Goal: Book appointment/travel/reservation

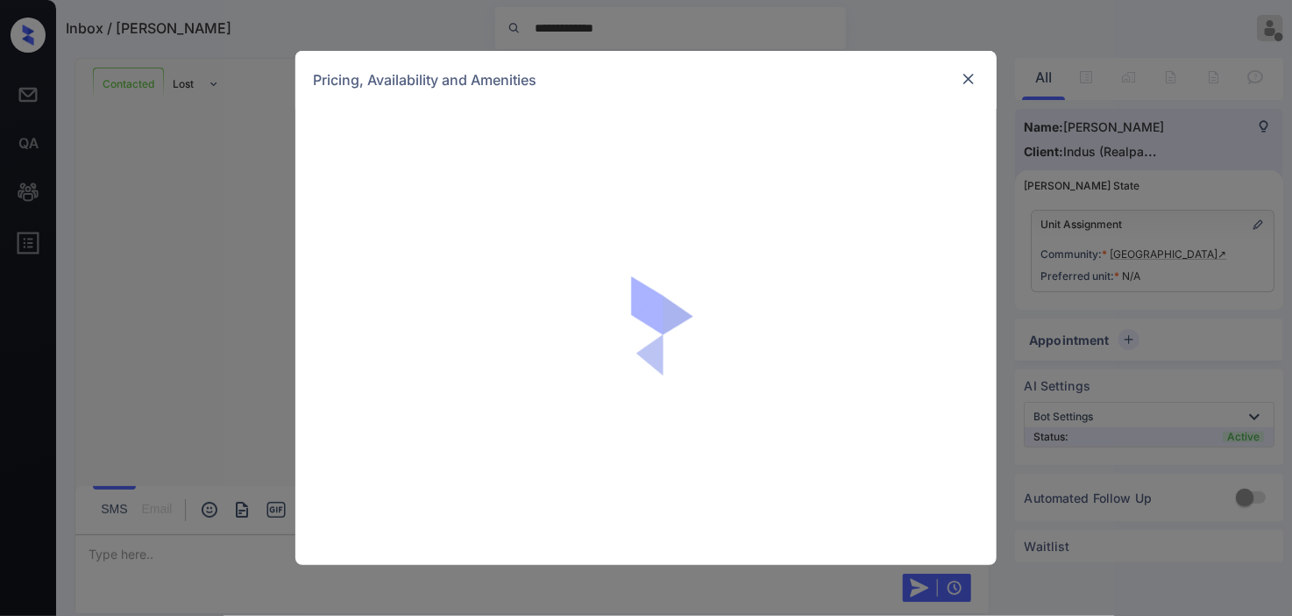
scroll to position [3599, 0]
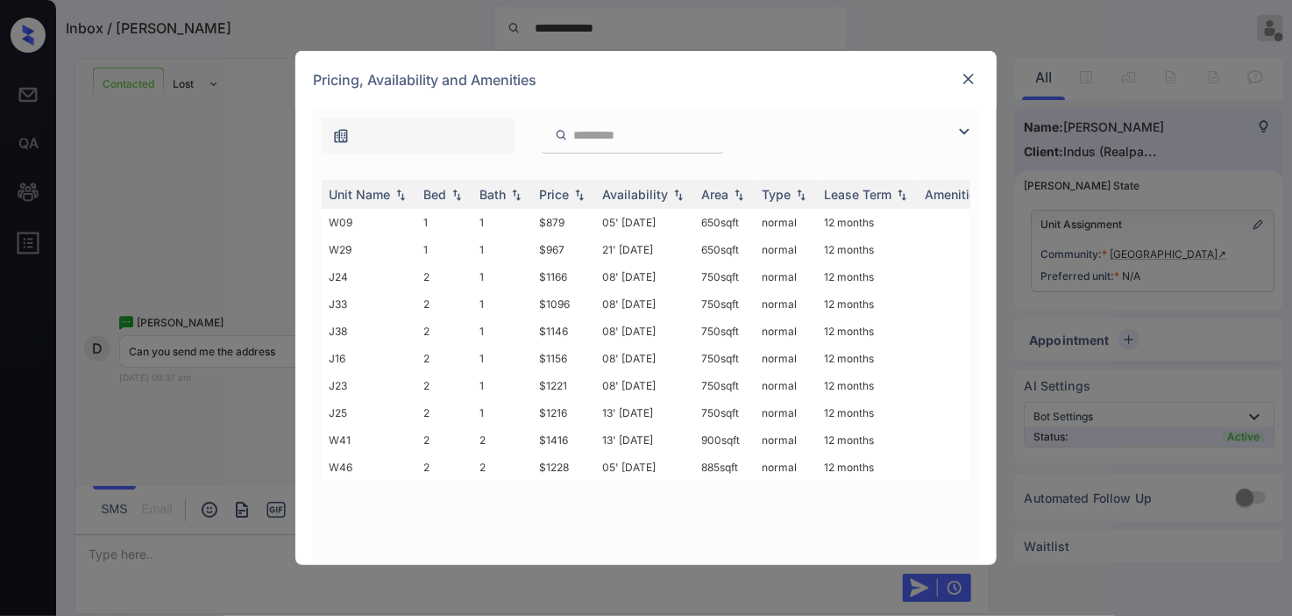
click at [969, 130] on img at bounding box center [964, 131] width 21 height 21
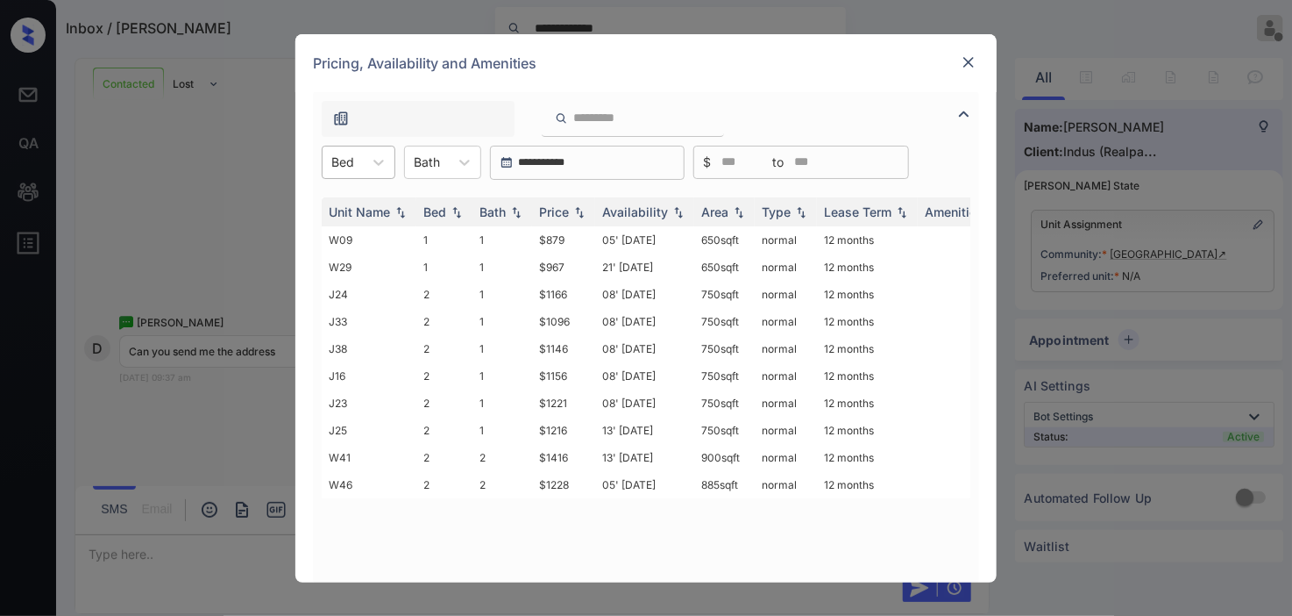
click at [347, 160] on div at bounding box center [342, 162] width 23 height 18
click at [348, 235] on div "2" at bounding box center [359, 237] width 74 height 32
click at [566, 205] on div "Price" at bounding box center [554, 211] width 30 height 15
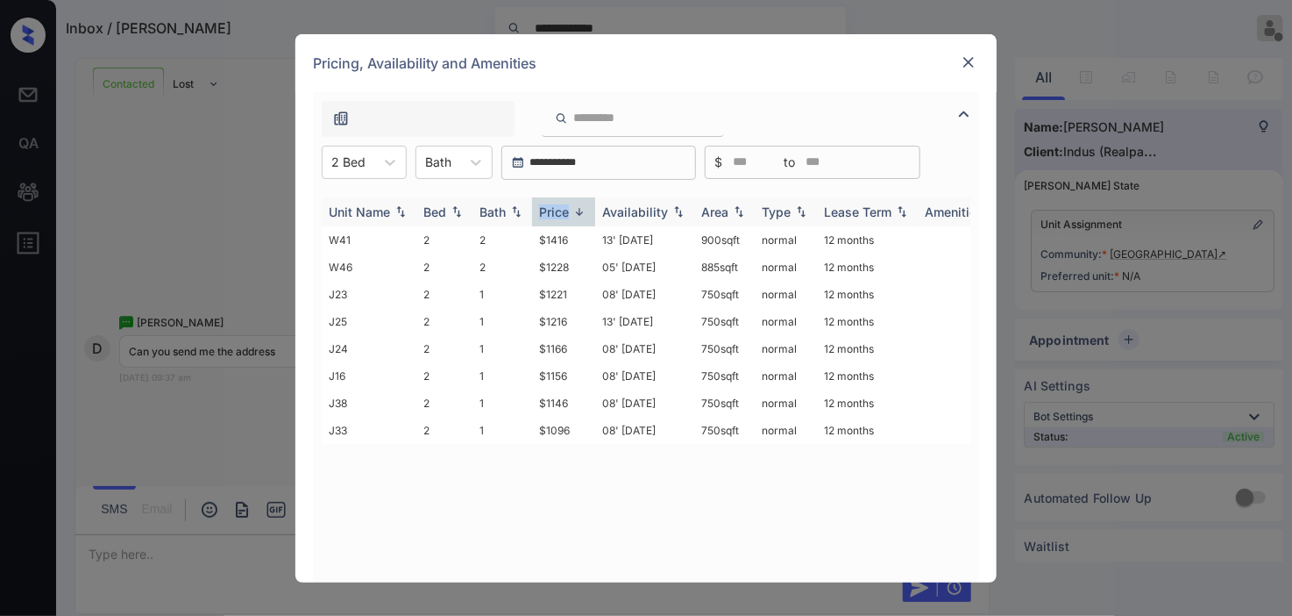
click at [566, 204] on div "Price" at bounding box center [554, 211] width 30 height 15
click at [557, 391] on td "$1228" at bounding box center [563, 402] width 63 height 27
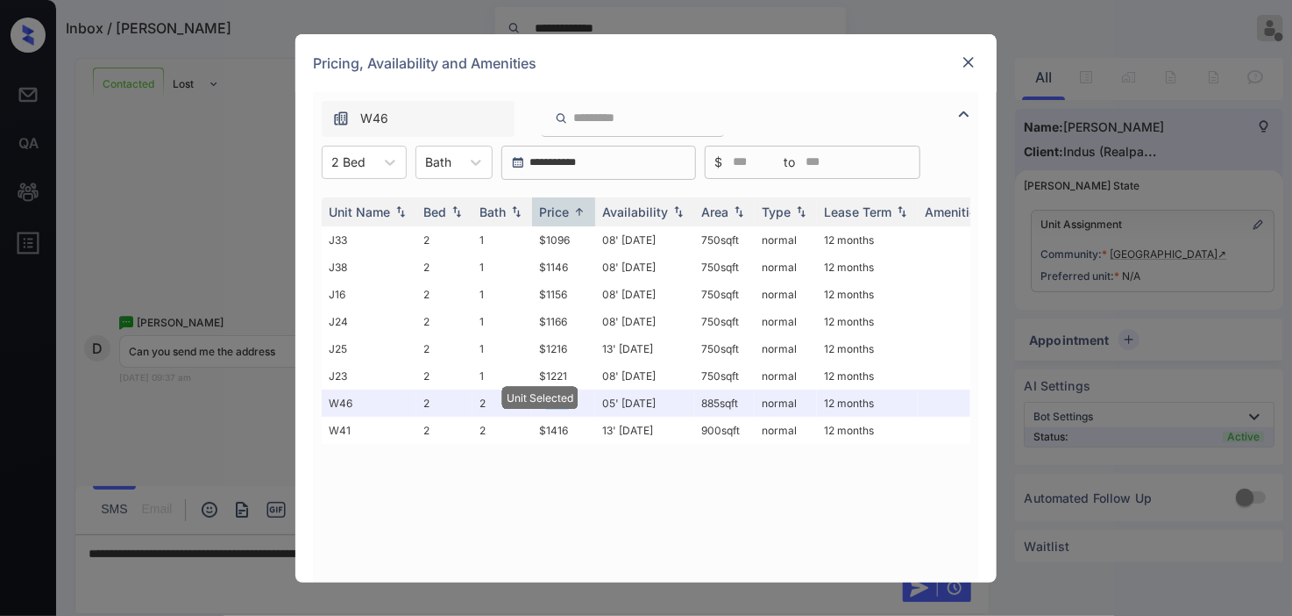
click at [972, 57] on img at bounding box center [969, 62] width 18 height 18
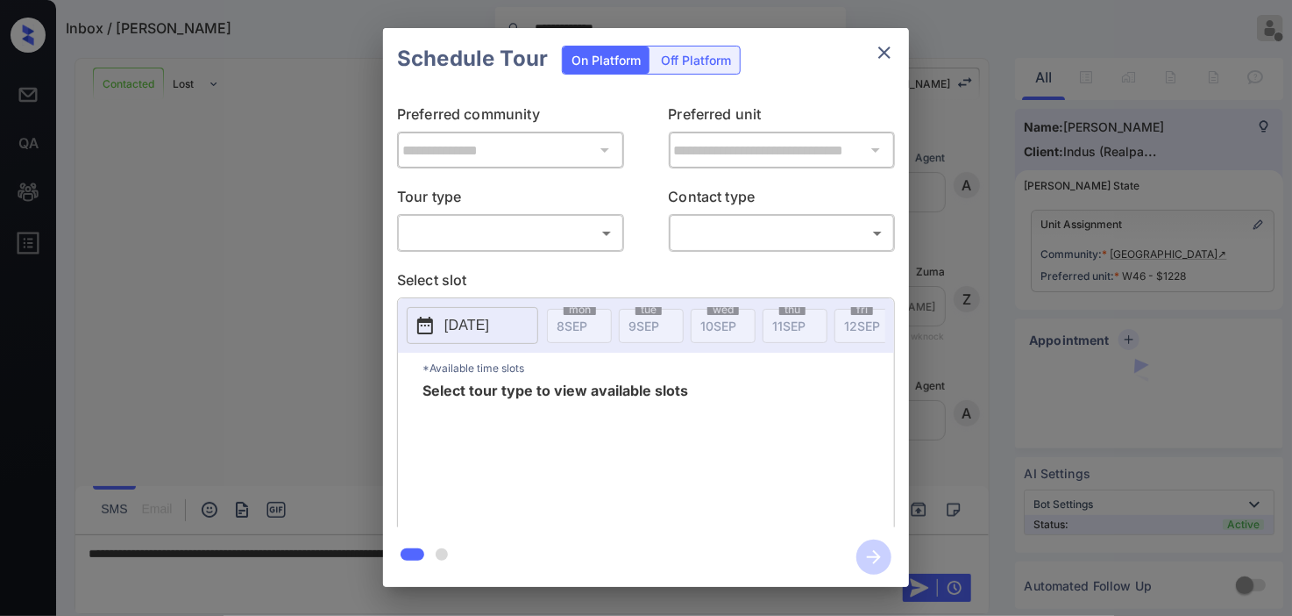
click at [546, 224] on body "**********" at bounding box center [646, 308] width 1292 height 616
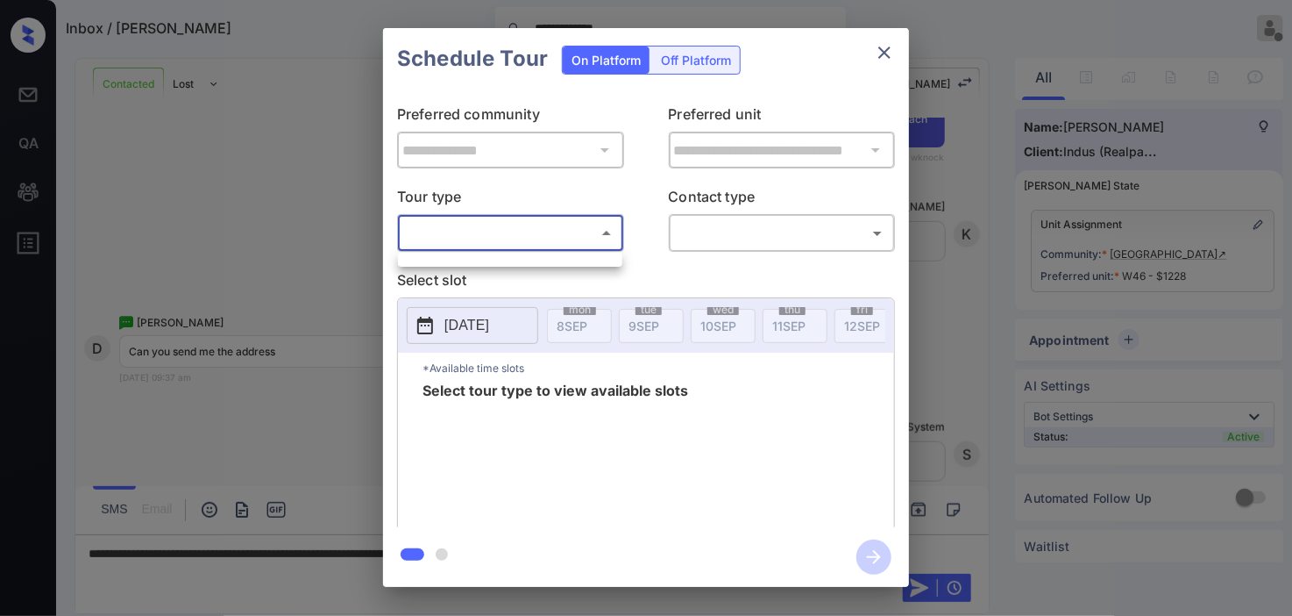
drag, startPoint x: 221, startPoint y: 232, endPoint x: 132, endPoint y: 76, distance: 179.9
click at [219, 225] on div at bounding box center [646, 308] width 1292 height 616
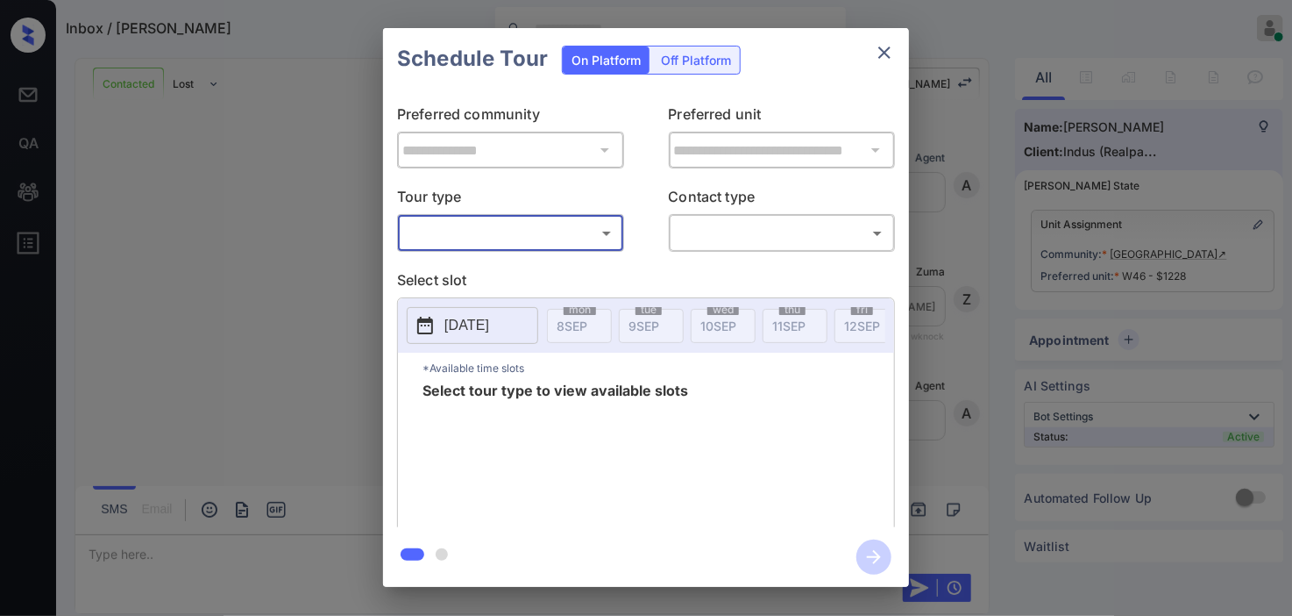
scroll to position [5175, 0]
click at [472, 238] on body "Inbox / Dasmine Riley Kristine Capara Online Set yourself offline Set yourself …" at bounding box center [646, 308] width 1292 height 616
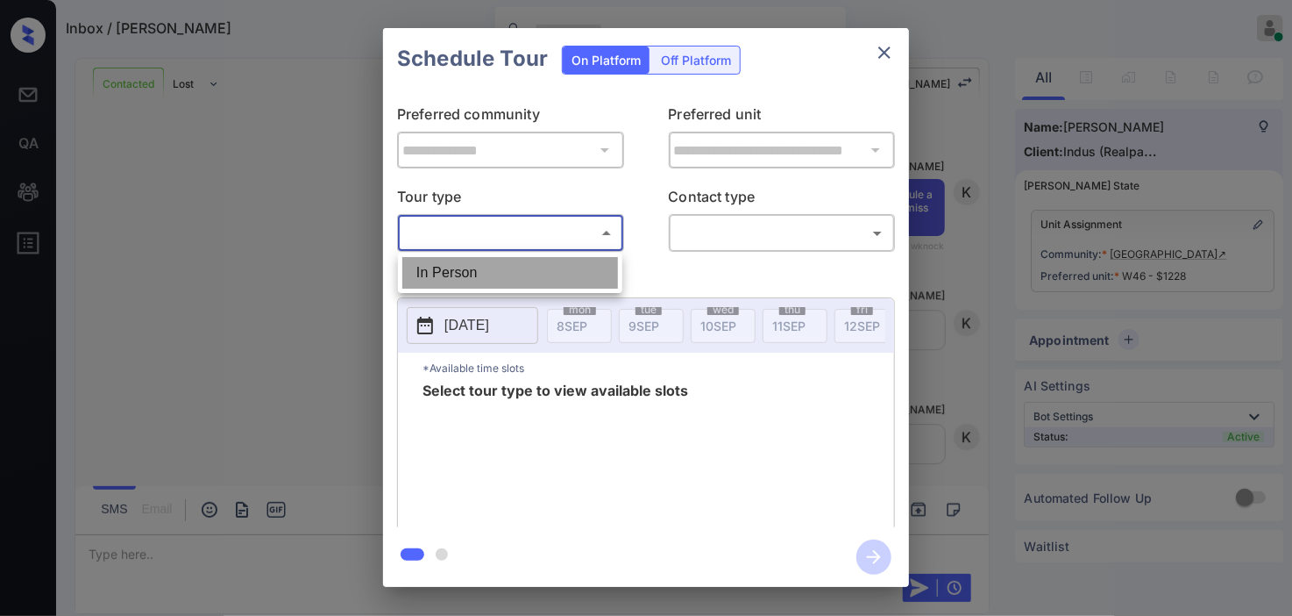
drag, startPoint x: 472, startPoint y: 238, endPoint x: 476, endPoint y: 268, distance: 30.1
click at [476, 268] on li "In Person" at bounding box center [510, 273] width 216 height 32
type input "********"
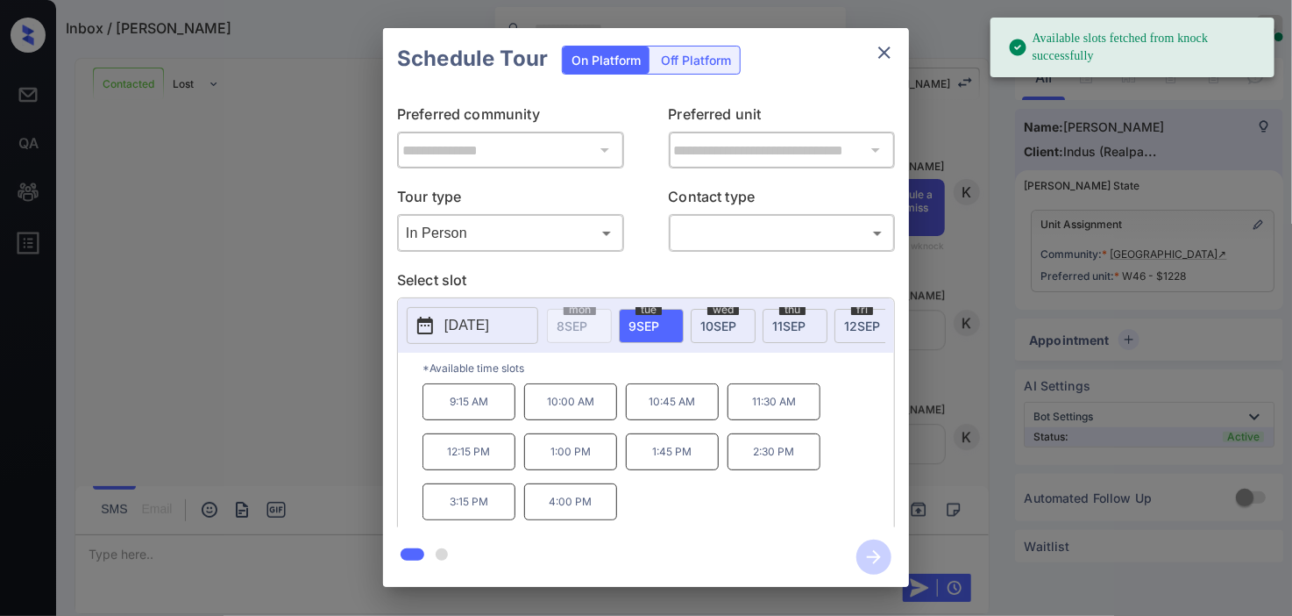
click at [443, 324] on button "[DATE]" at bounding box center [473, 325] width 132 height 37
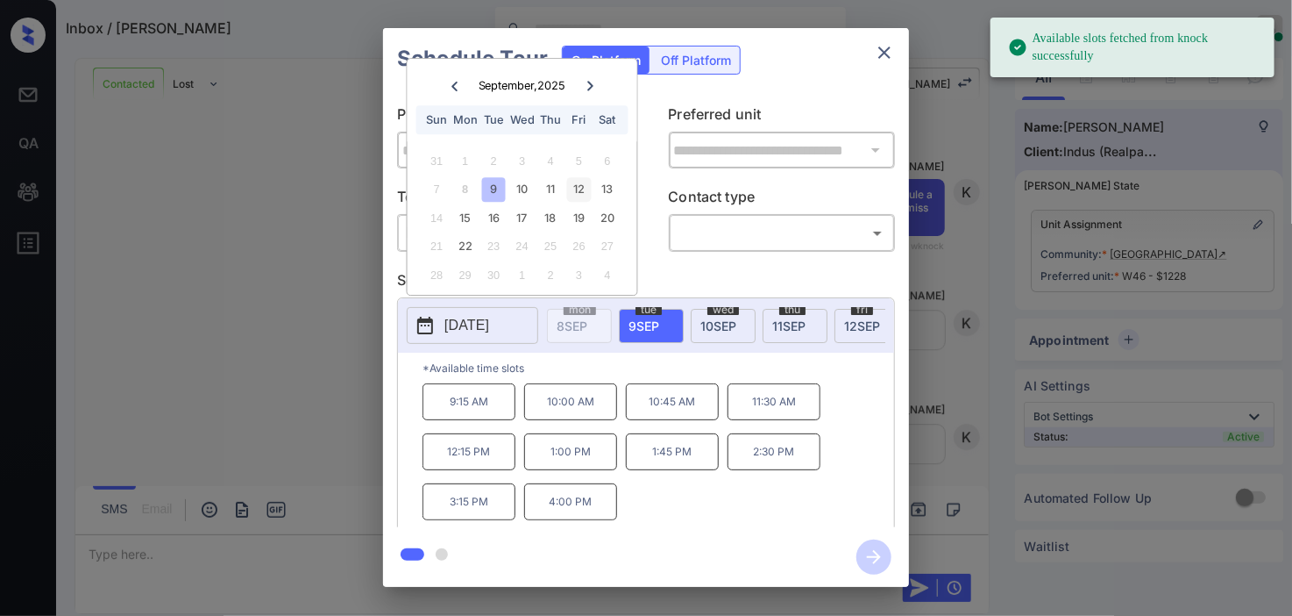
click at [573, 185] on div "12" at bounding box center [579, 190] width 24 height 24
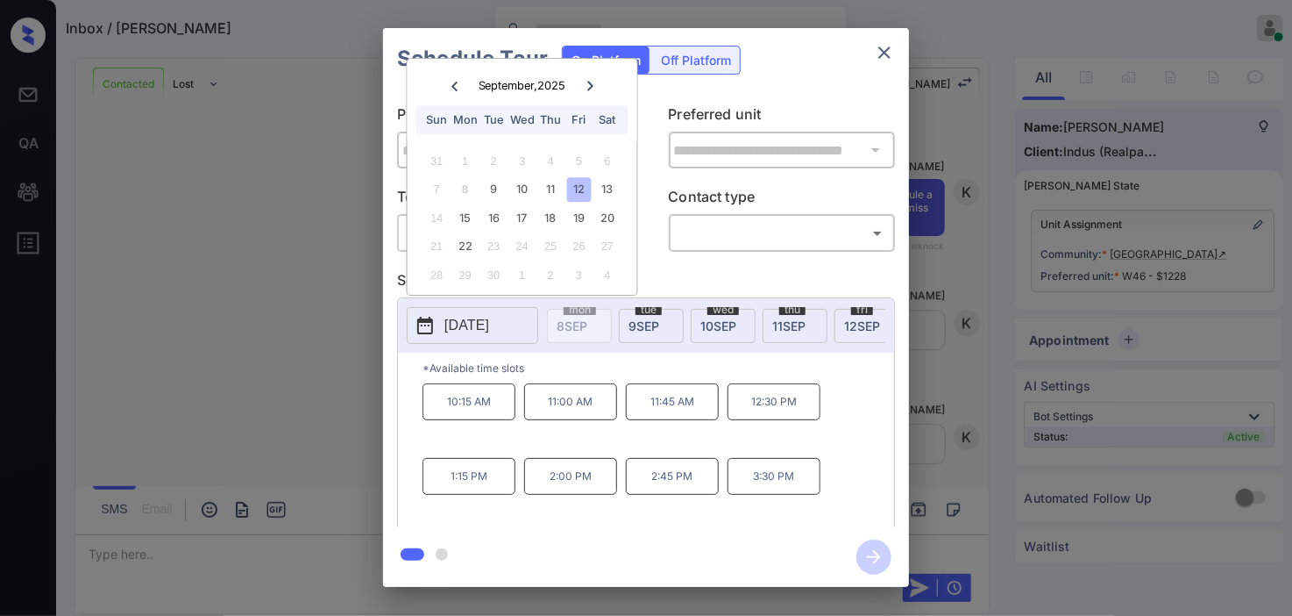
click at [248, 335] on div "**********" at bounding box center [646, 307] width 1292 height 615
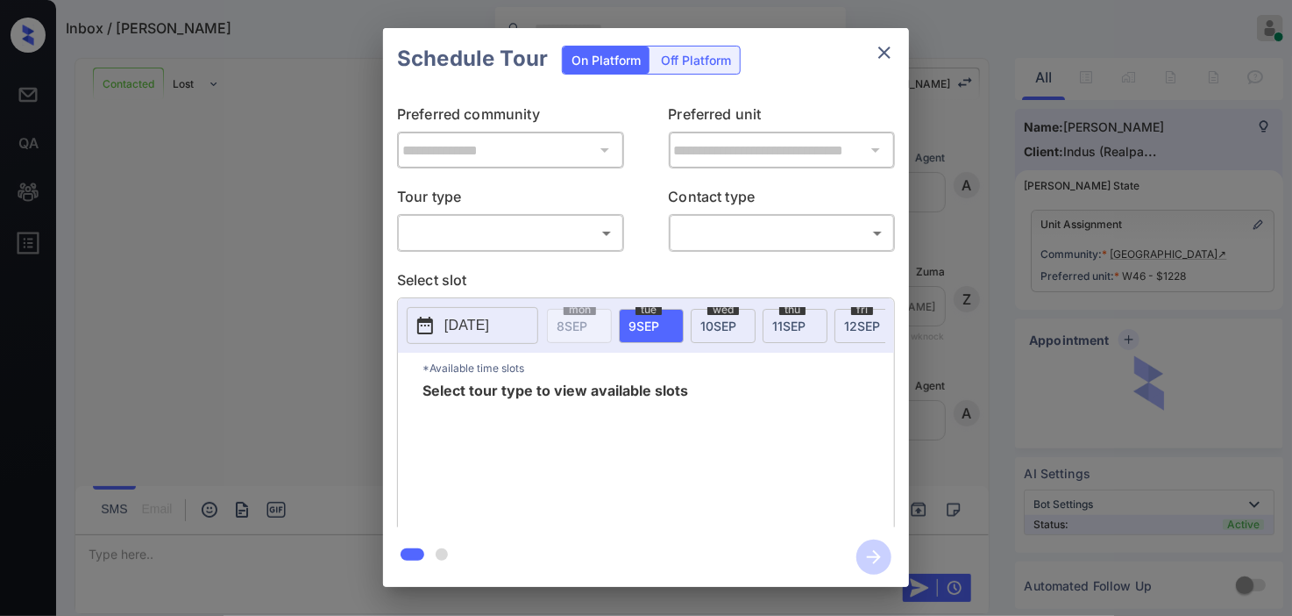
scroll to position [3567, 0]
click at [465, 246] on body "Inbox / Dasmine Riley Kristine Capara Online Set yourself offline Set yourself …" at bounding box center [646, 308] width 1292 height 616
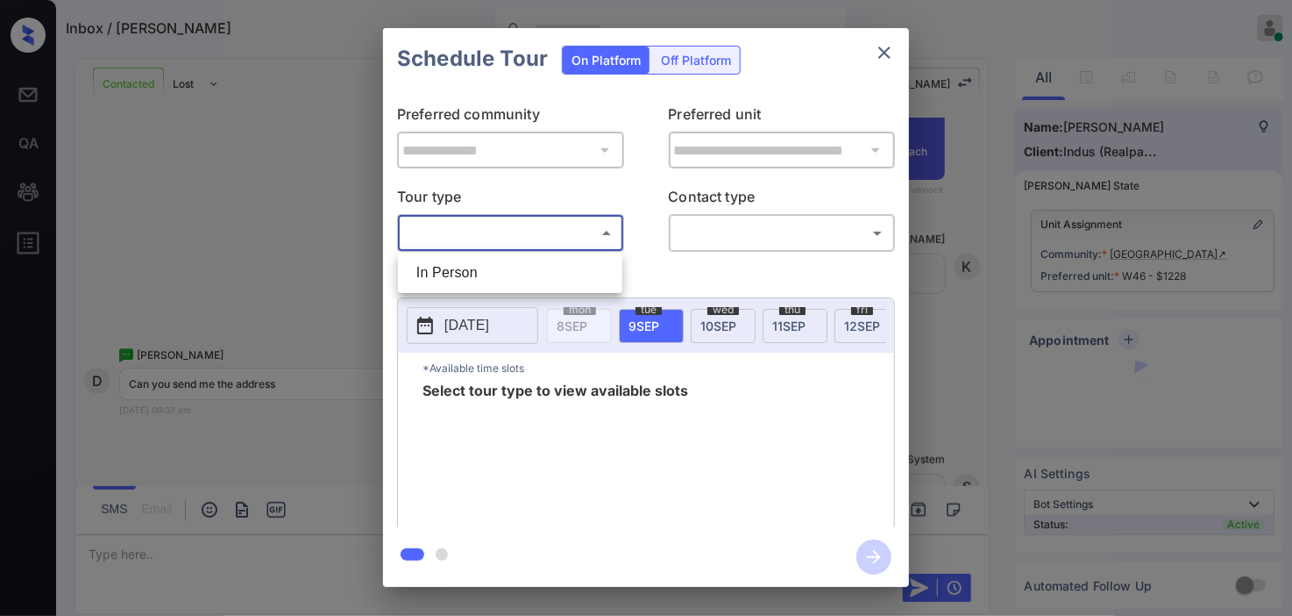
click at [466, 257] on li "In Person" at bounding box center [510, 273] width 216 height 32
type input "********"
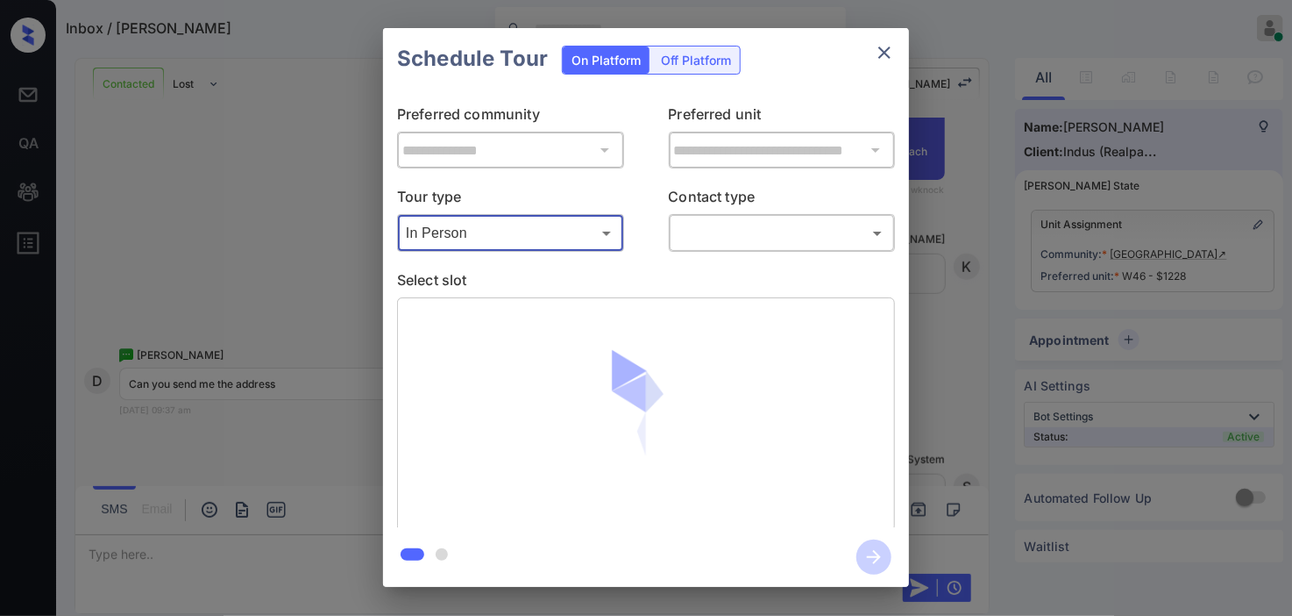
click at [750, 234] on body "Inbox / Dasmine Riley Kristine Capara Online Set yourself offline Set yourself …" at bounding box center [646, 308] width 1292 height 616
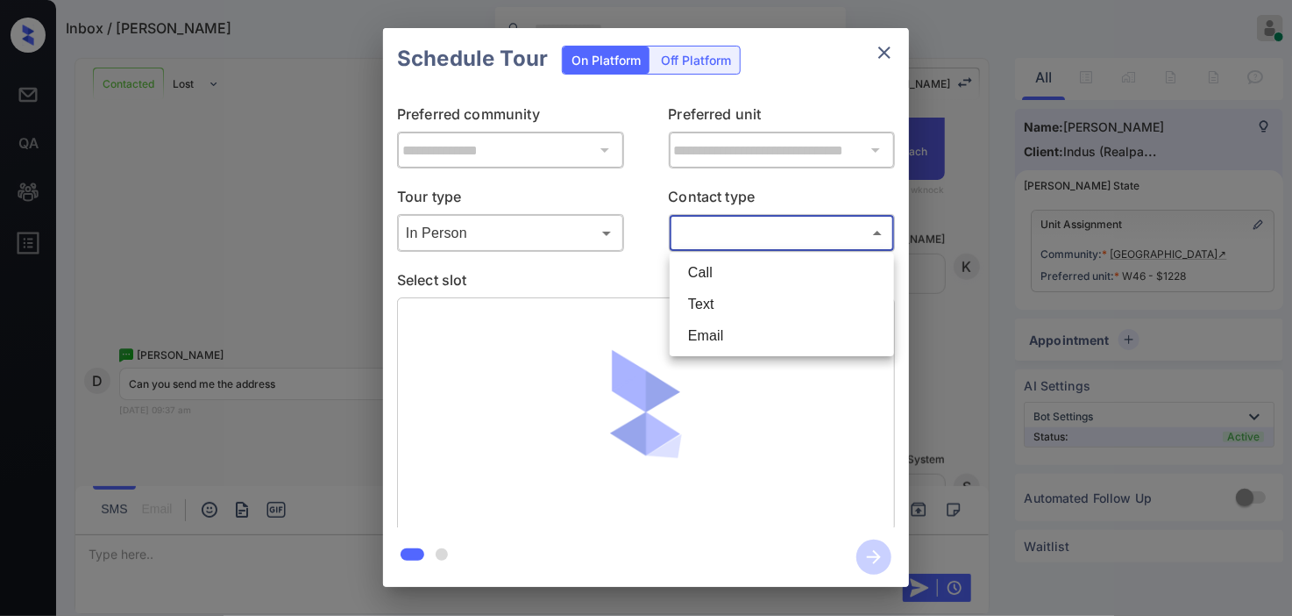
click at [722, 293] on li "Text" at bounding box center [782, 304] width 216 height 32
type input "****"
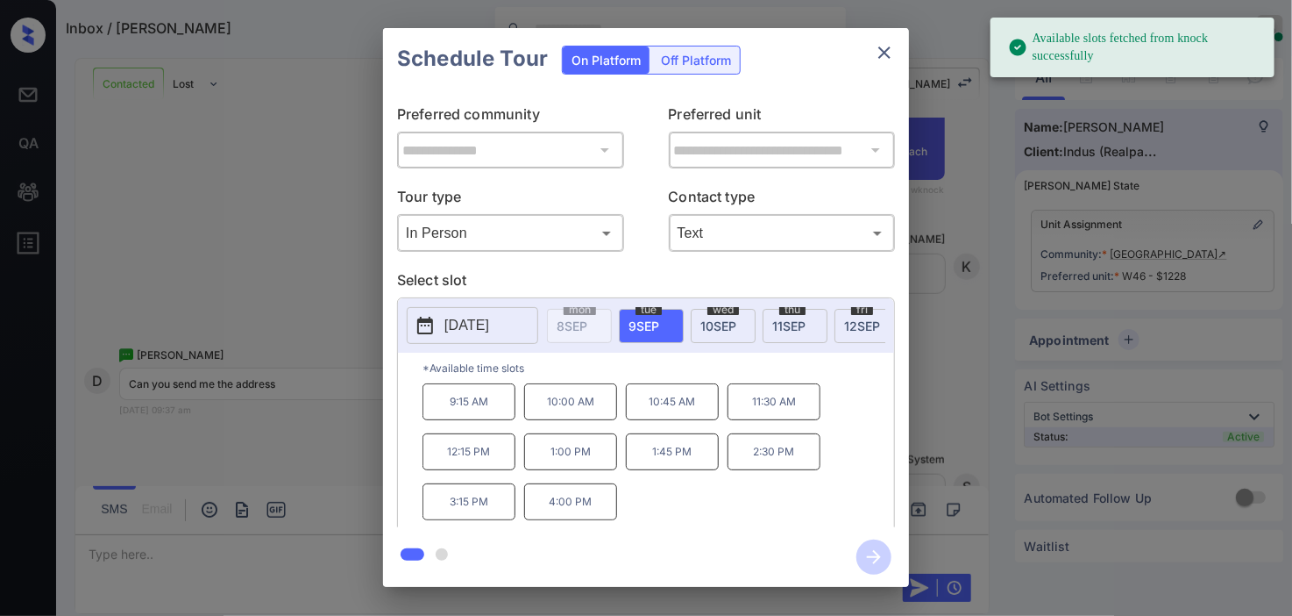
click at [427, 324] on icon at bounding box center [425, 325] width 21 height 21
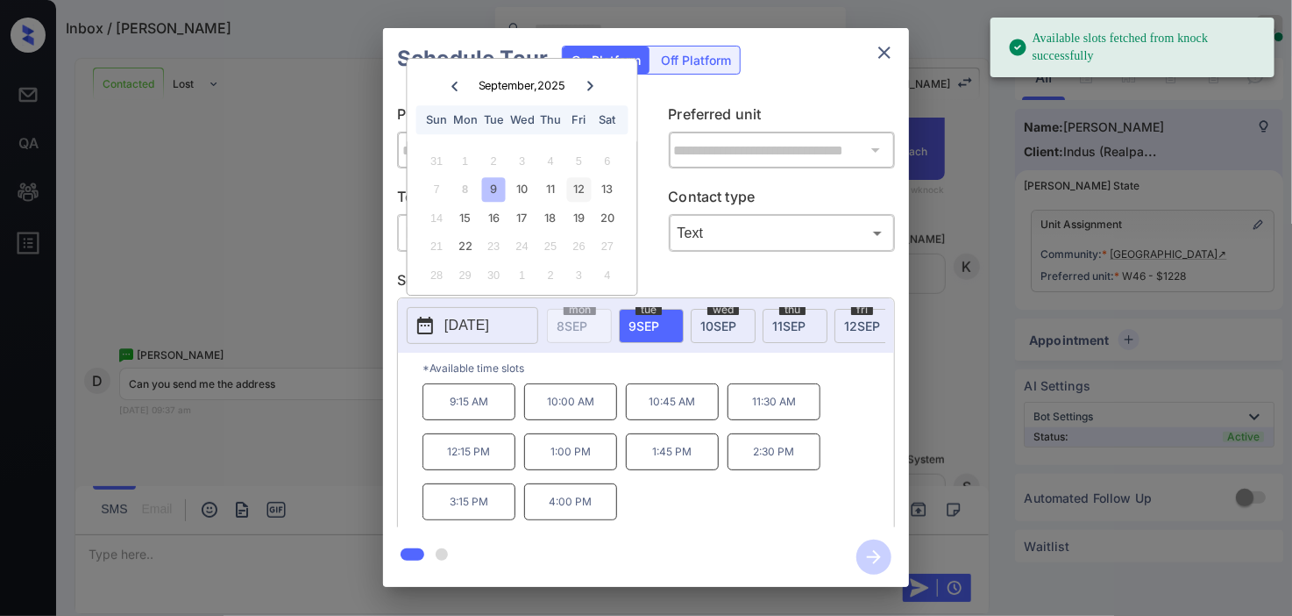
click at [585, 186] on div "12" at bounding box center [579, 190] width 24 height 24
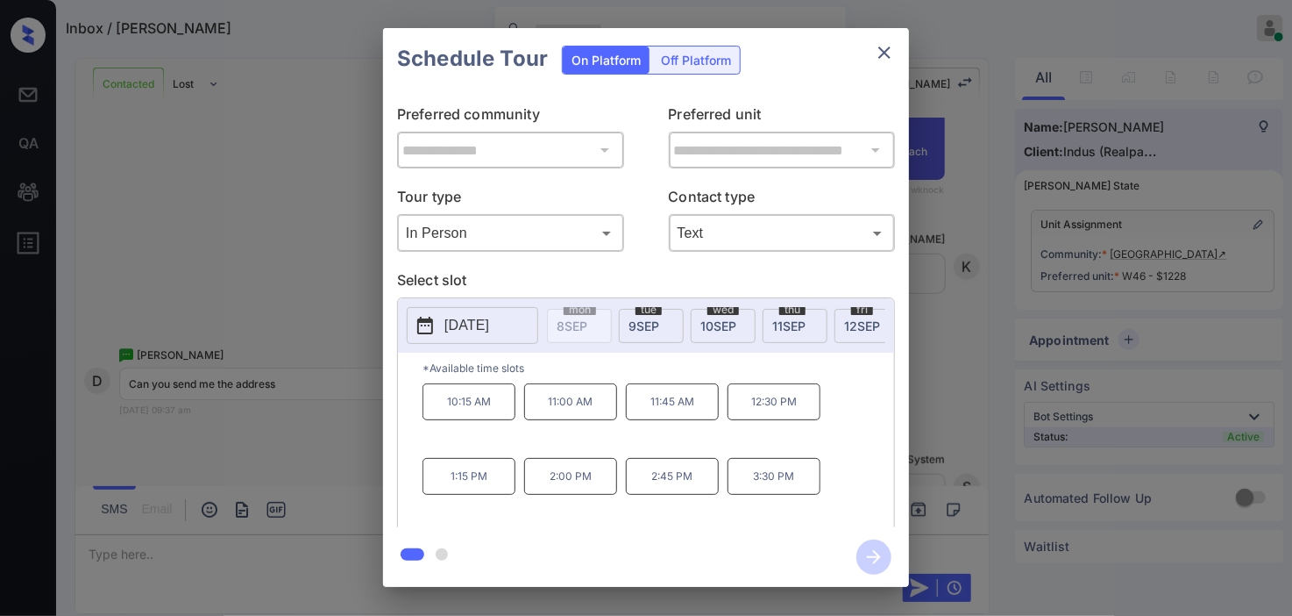
click at [769, 417] on p "12:30 PM" at bounding box center [774, 401] width 93 height 37
click at [874, 557] on icon "button" at bounding box center [874, 557] width 14 height 14
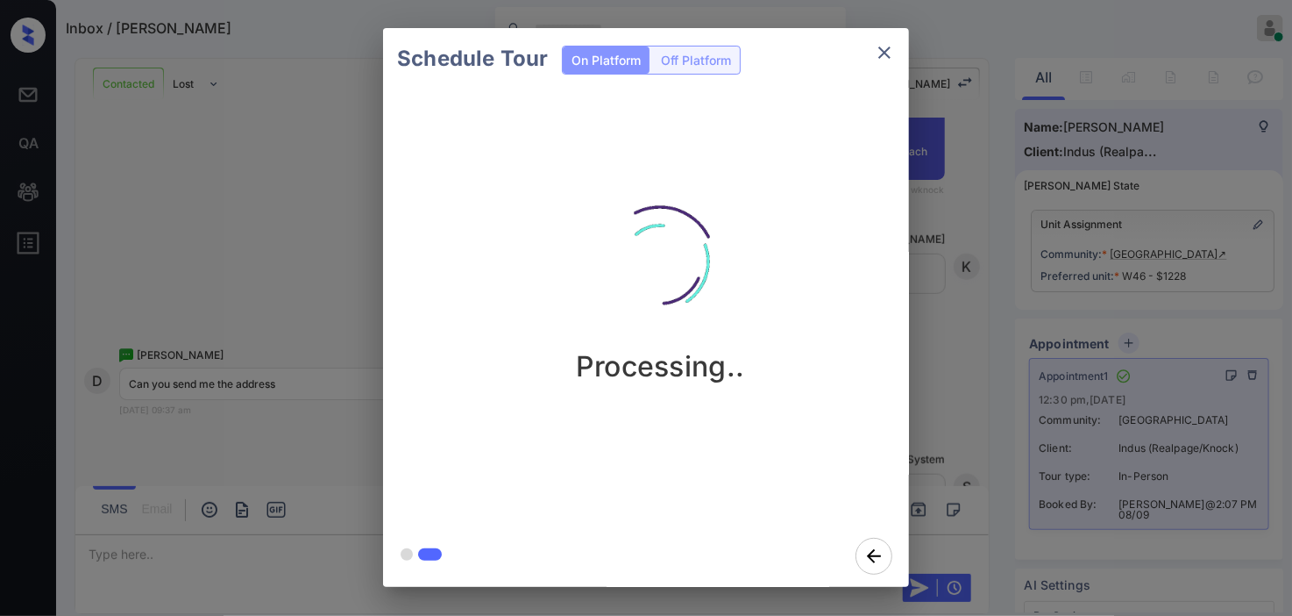
click at [237, 241] on div "Schedule Tour On Platform Off Platform Processing.." at bounding box center [646, 307] width 1292 height 615
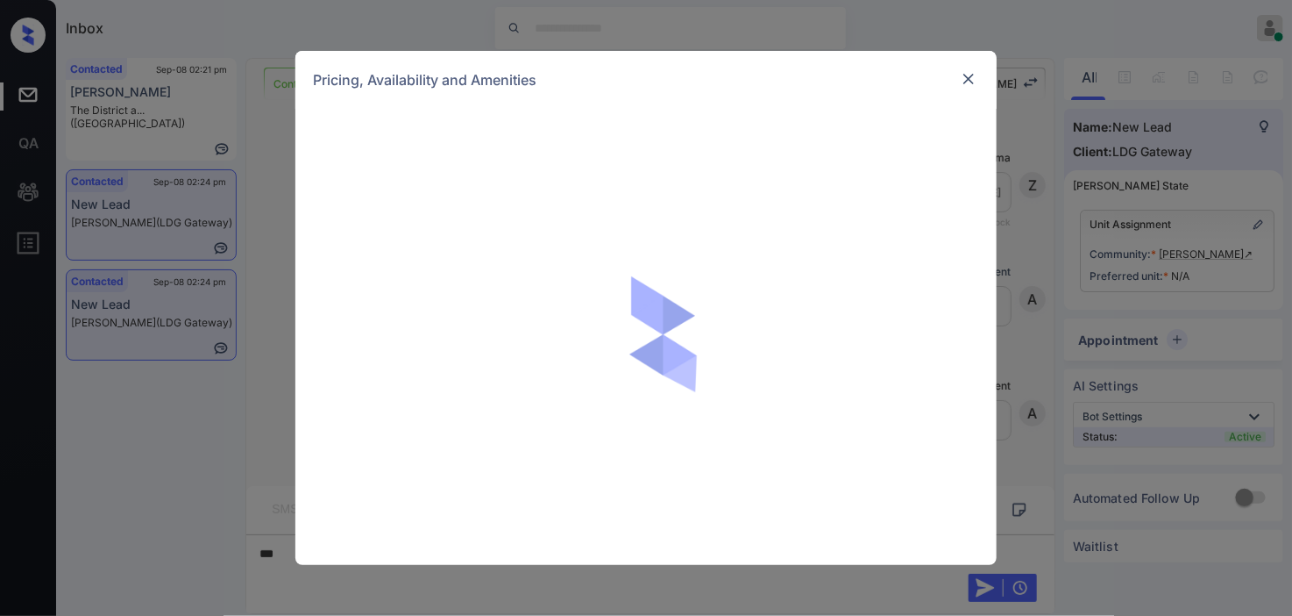
scroll to position [964, 0]
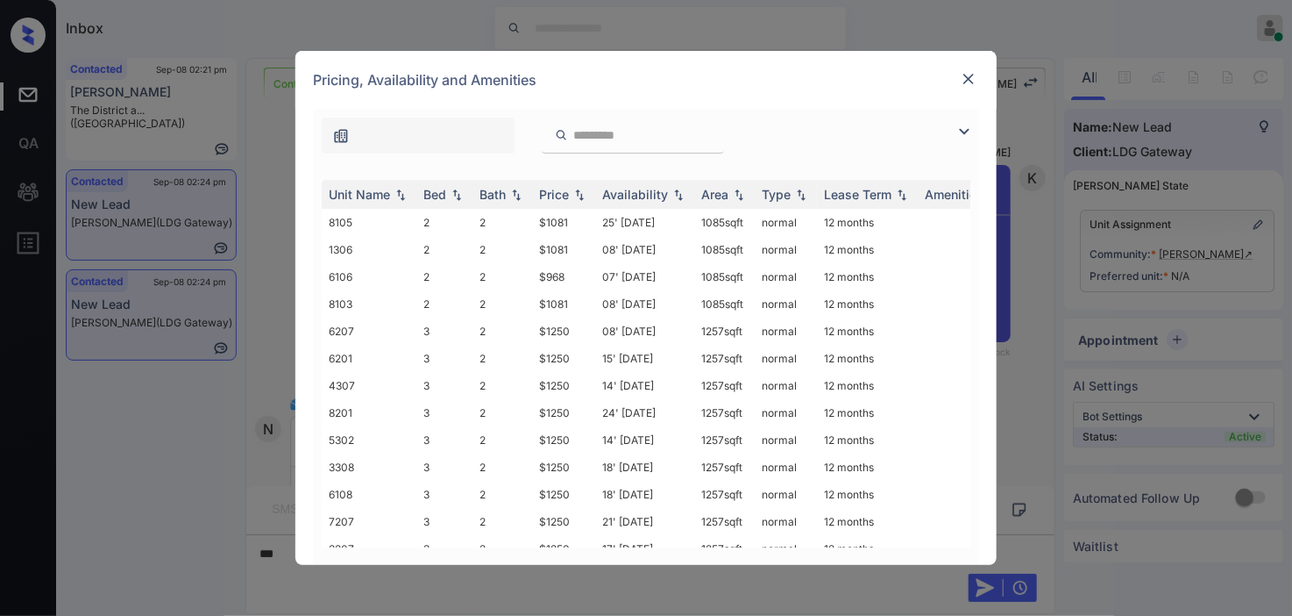
click at [960, 127] on img at bounding box center [964, 131] width 21 height 21
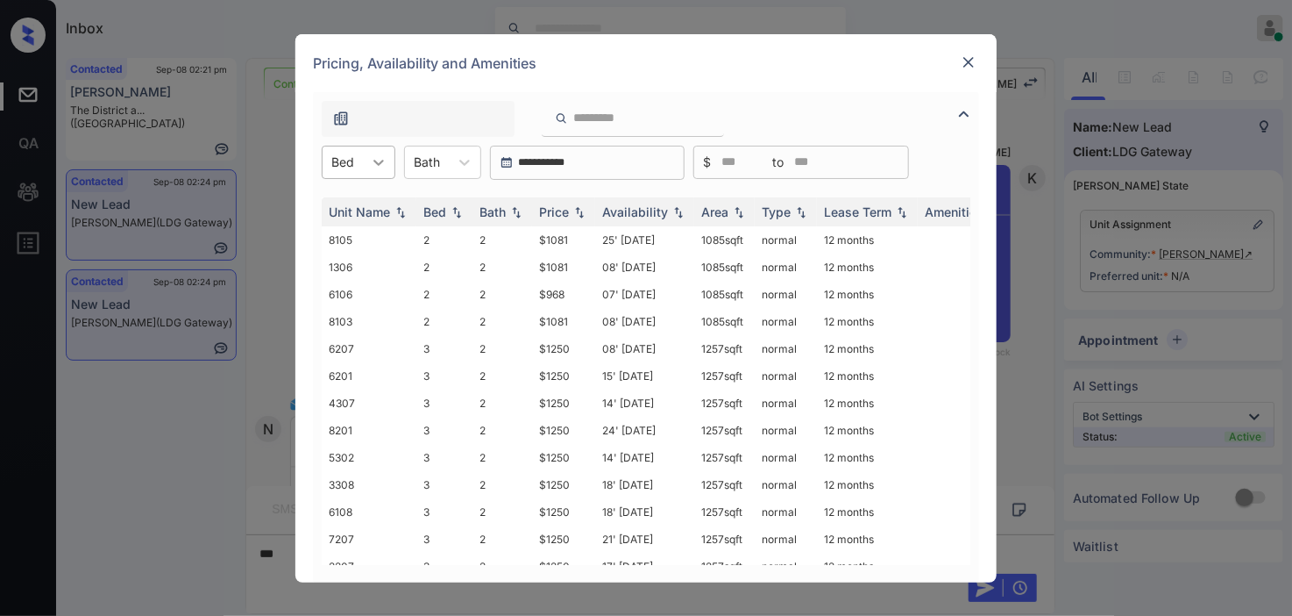
click at [372, 160] on icon at bounding box center [379, 162] width 18 height 18
click at [371, 206] on div "2" at bounding box center [359, 205] width 74 height 32
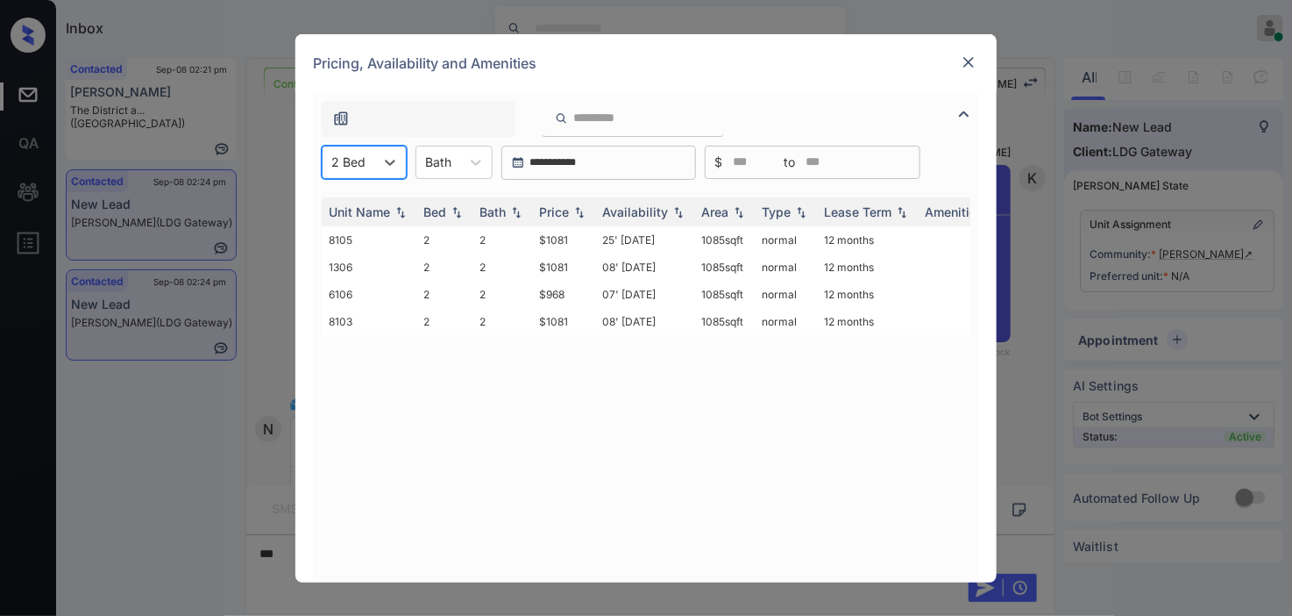
click at [363, 163] on div at bounding box center [348, 162] width 34 height 18
click at [365, 203] on div "2" at bounding box center [364, 205] width 85 height 32
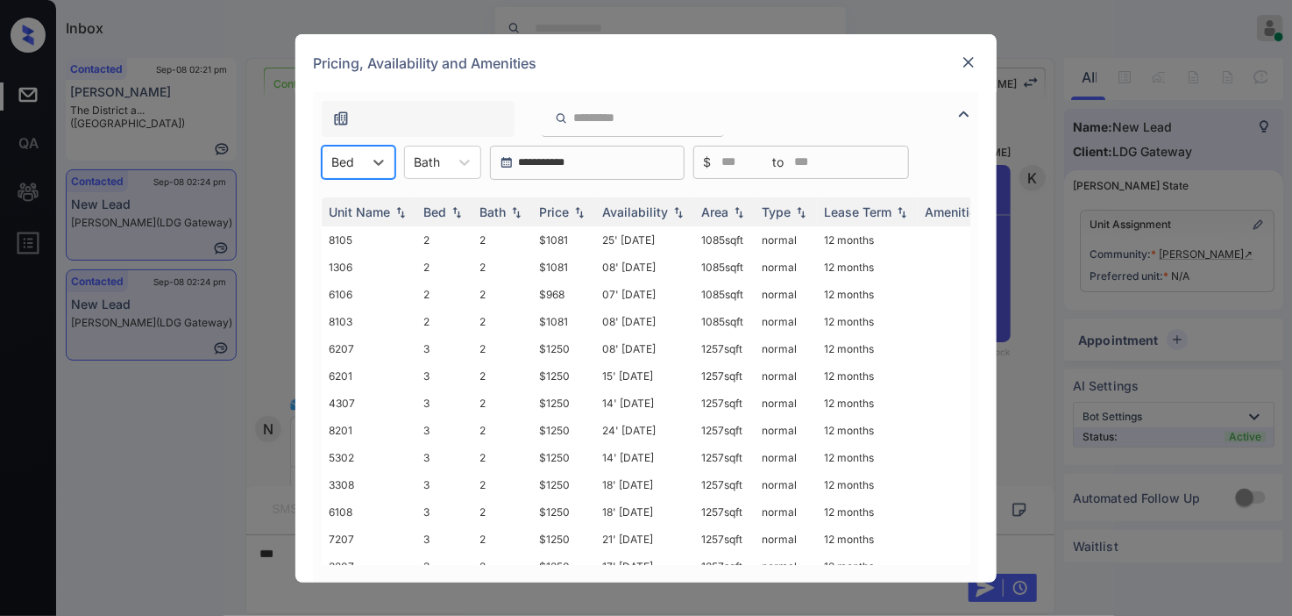
click at [356, 167] on div "Bed" at bounding box center [343, 161] width 40 height 25
click at [353, 200] on div "2" at bounding box center [359, 205] width 74 height 32
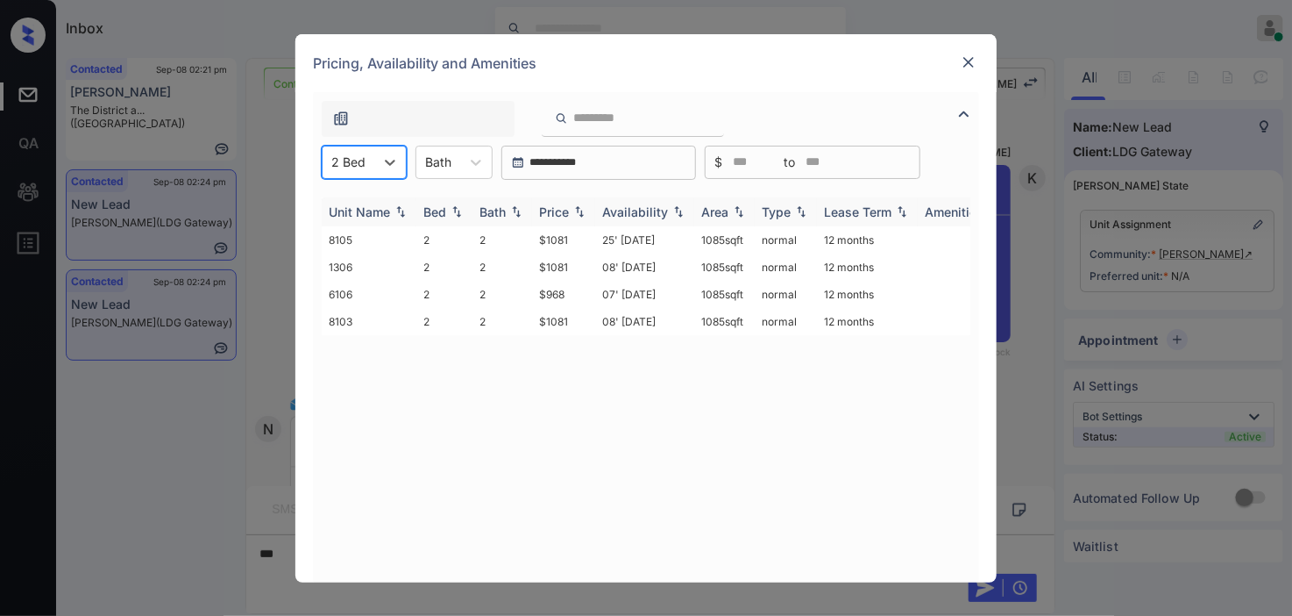
click at [580, 216] on img at bounding box center [580, 211] width 18 height 12
drag, startPoint x: 536, startPoint y: 239, endPoint x: 581, endPoint y: 246, distance: 46.0
click at [581, 246] on tr "6106 2 2 $968 07' Aug 25 1085 sqft normal 12 months" at bounding box center [780, 239] width 916 height 27
copy tr "$968"
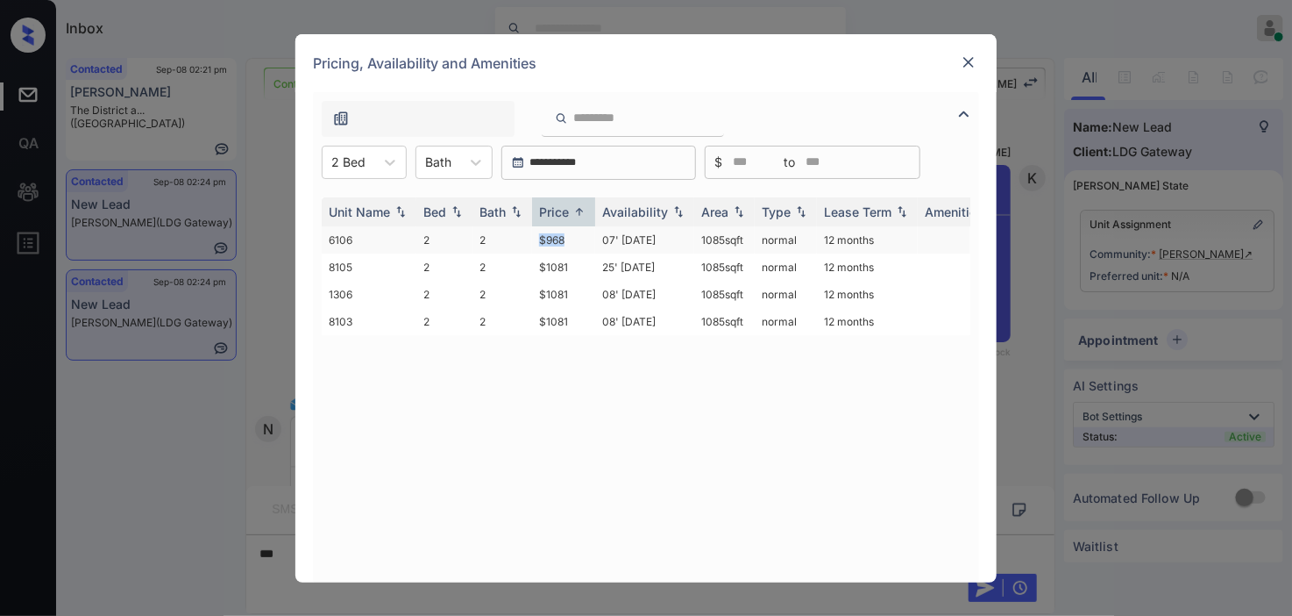
click at [550, 238] on td "$968" at bounding box center [563, 239] width 63 height 27
drag, startPoint x: 550, startPoint y: 238, endPoint x: 865, endPoint y: 46, distance: 369.9
click at [559, 234] on td "$968" at bounding box center [563, 239] width 63 height 27
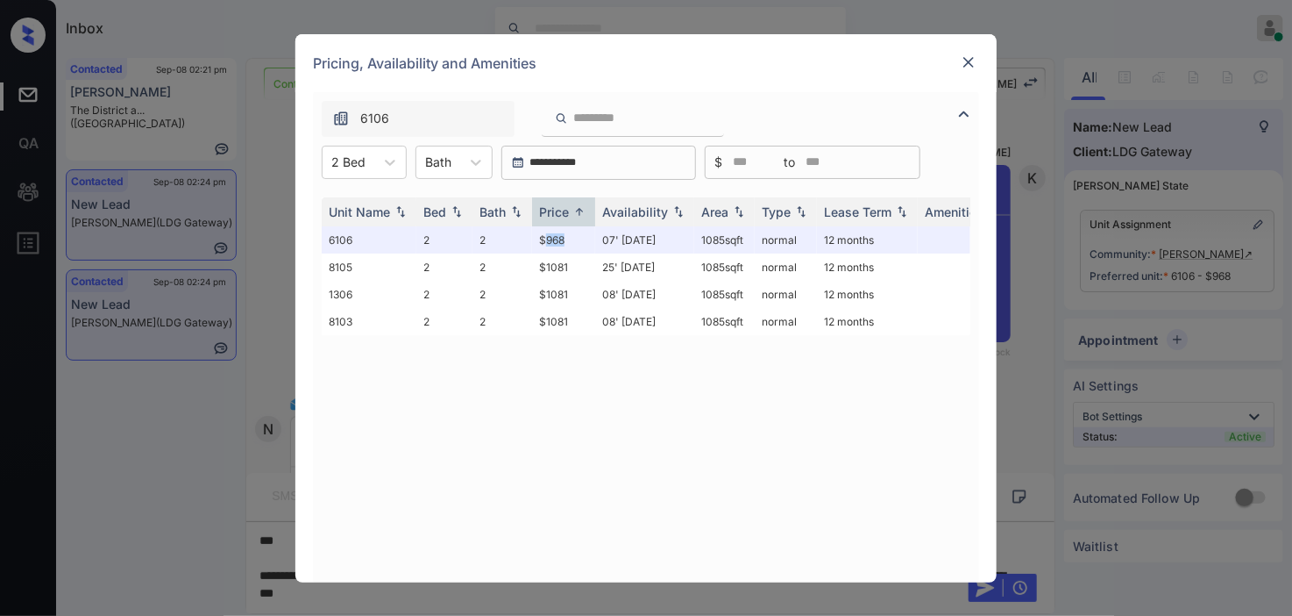
click at [969, 62] on img at bounding box center [969, 62] width 18 height 18
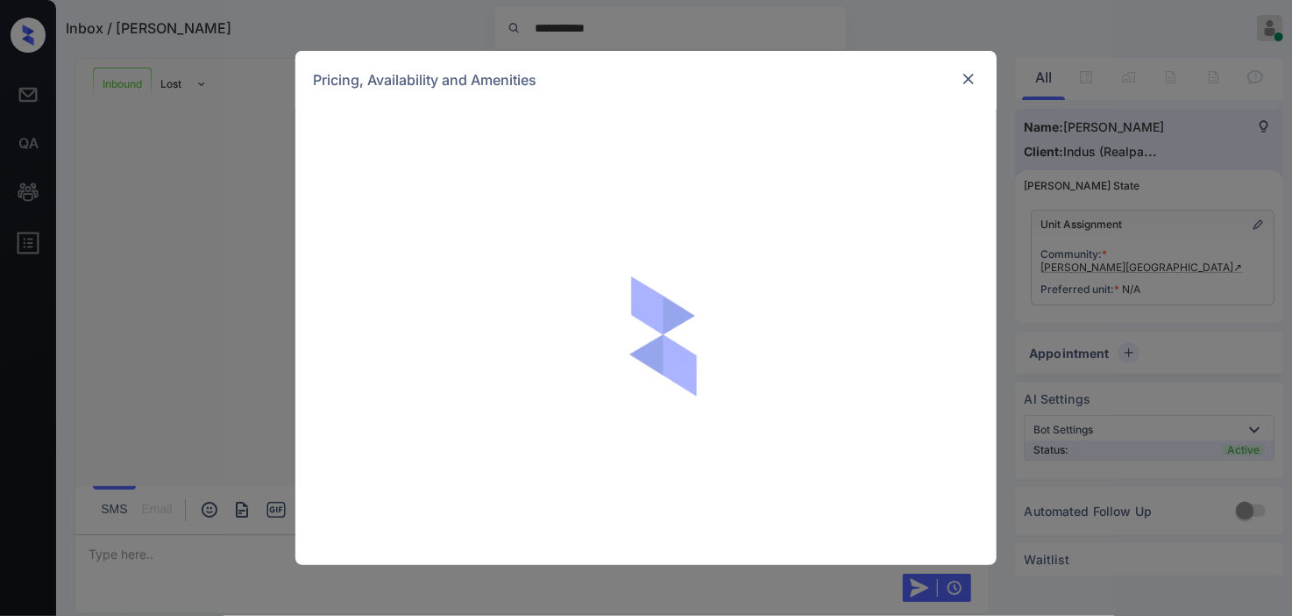
scroll to position [660, 0]
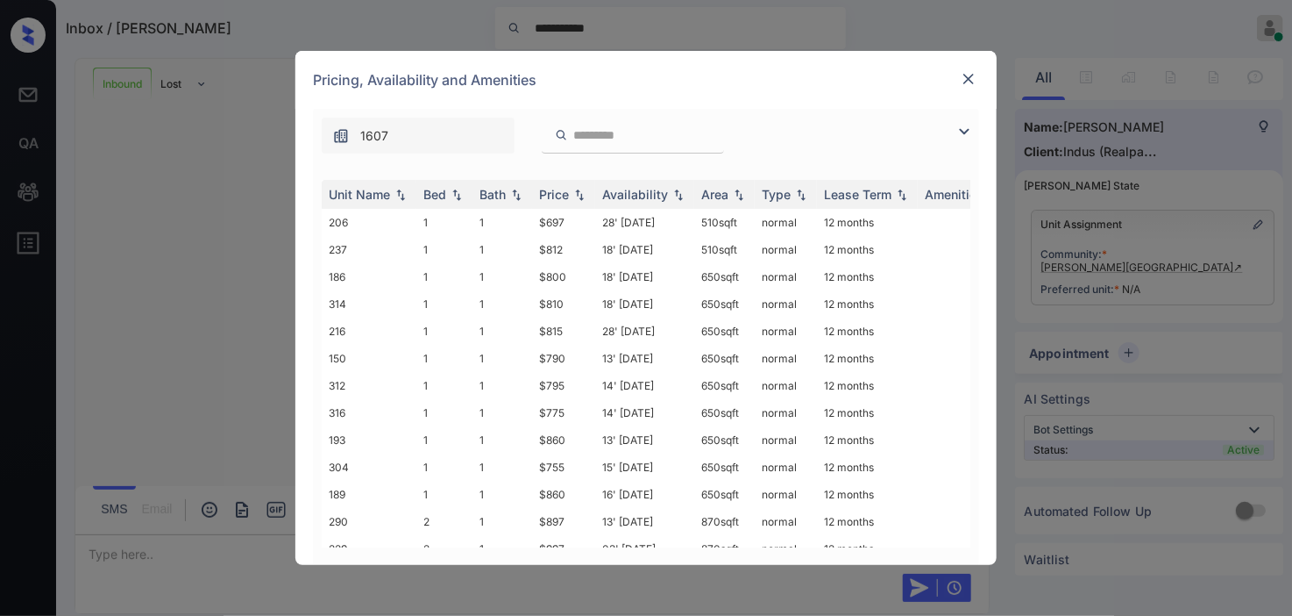
click at [965, 134] on img at bounding box center [964, 131] width 21 height 21
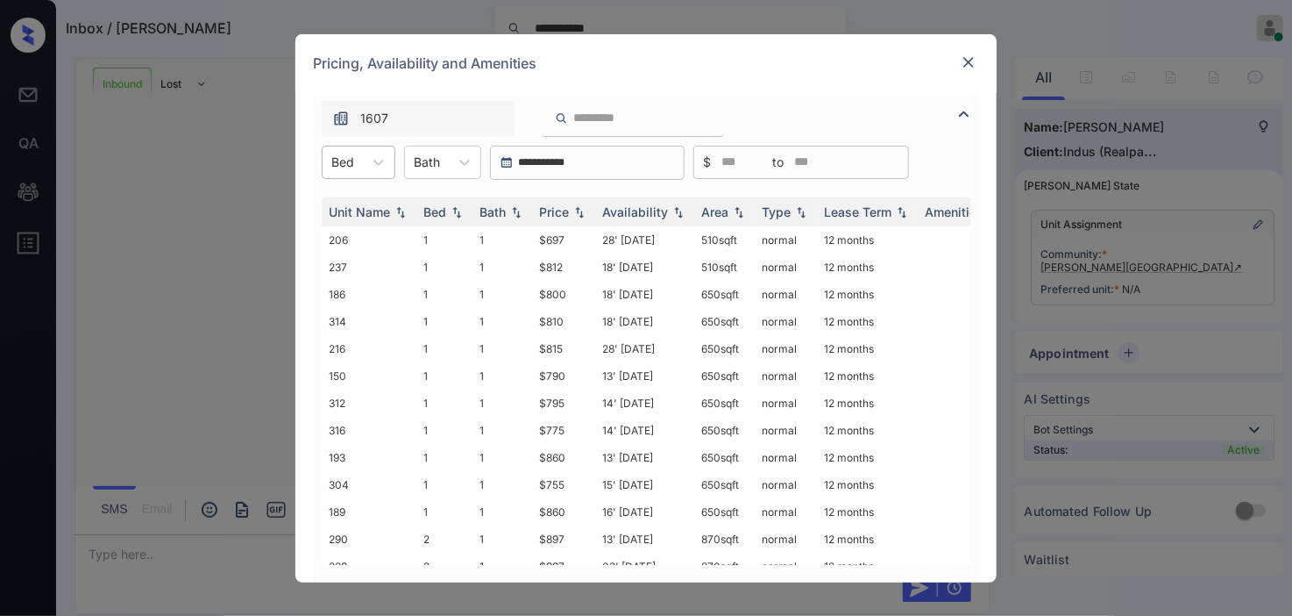
click at [347, 172] on div "Bed" at bounding box center [343, 161] width 40 height 25
click at [351, 196] on div "1" at bounding box center [359, 205] width 74 height 32
click at [581, 215] on img at bounding box center [580, 211] width 18 height 12
click at [632, 246] on td "28' Aug 25" at bounding box center [644, 239] width 99 height 27
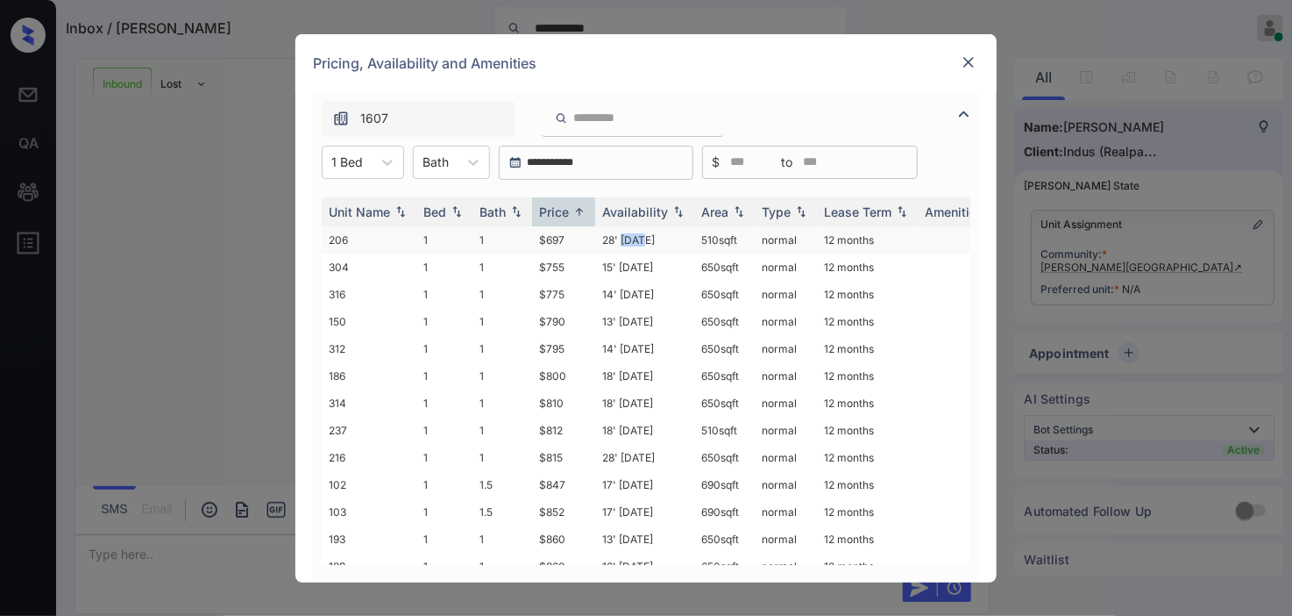
click at [632, 246] on td "28' Aug 25" at bounding box center [644, 239] width 99 height 27
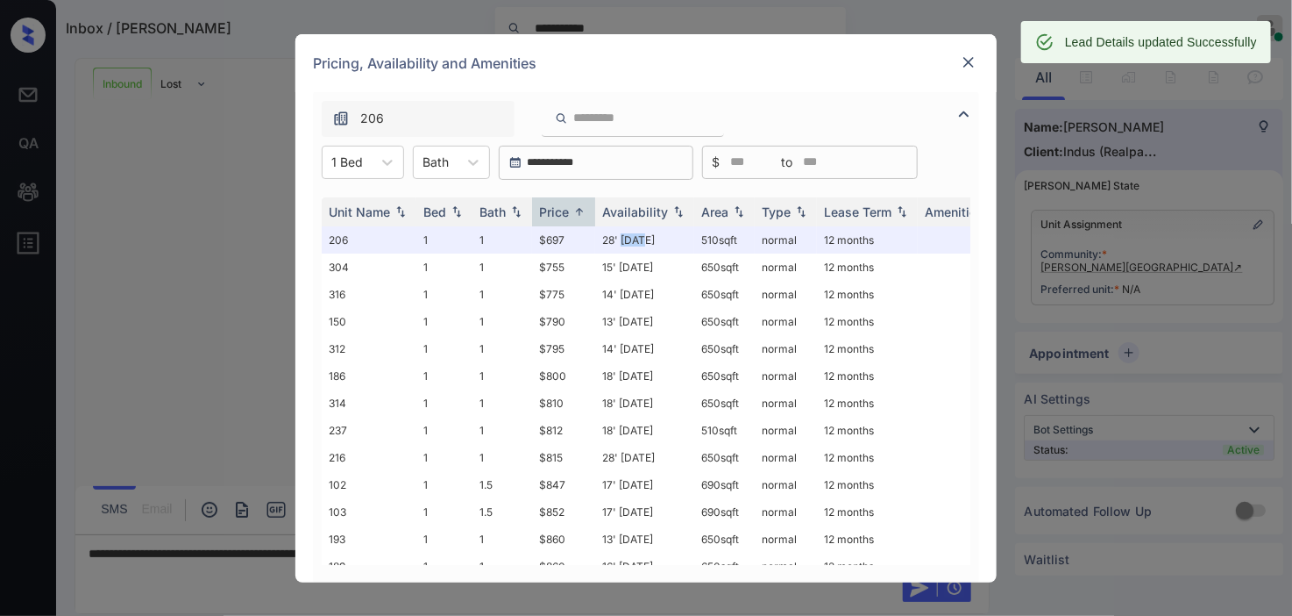
scroll to position [768, 0]
click at [967, 58] on img at bounding box center [969, 62] width 18 height 18
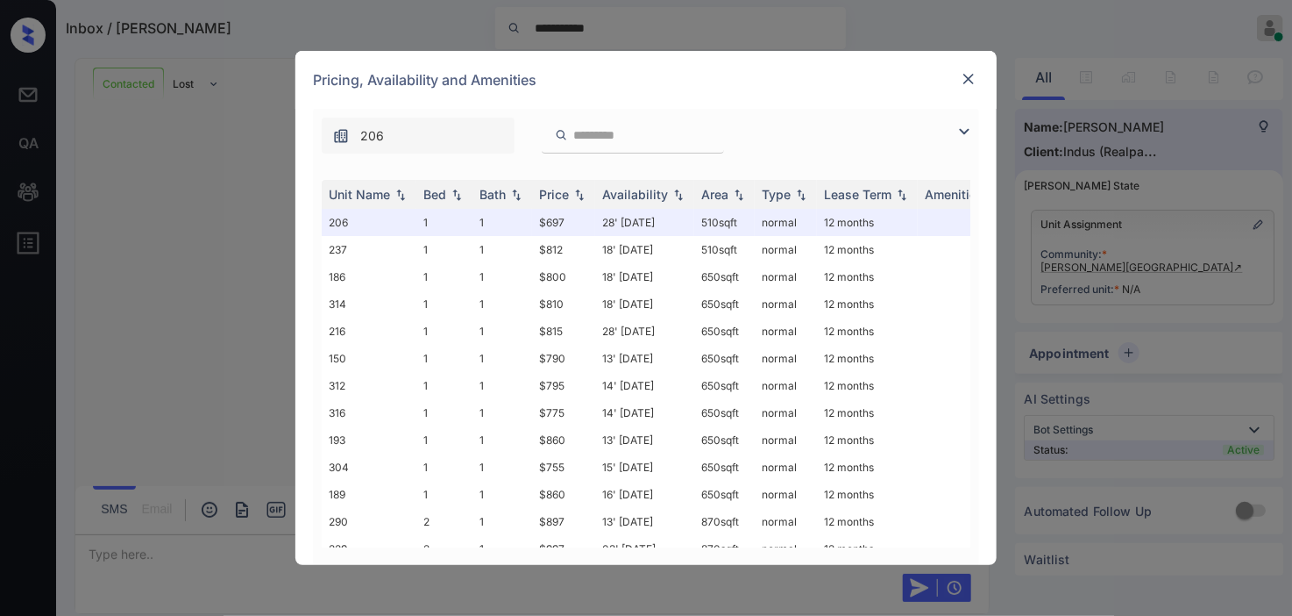
scroll to position [1657, 0]
click at [965, 123] on img at bounding box center [964, 131] width 21 height 21
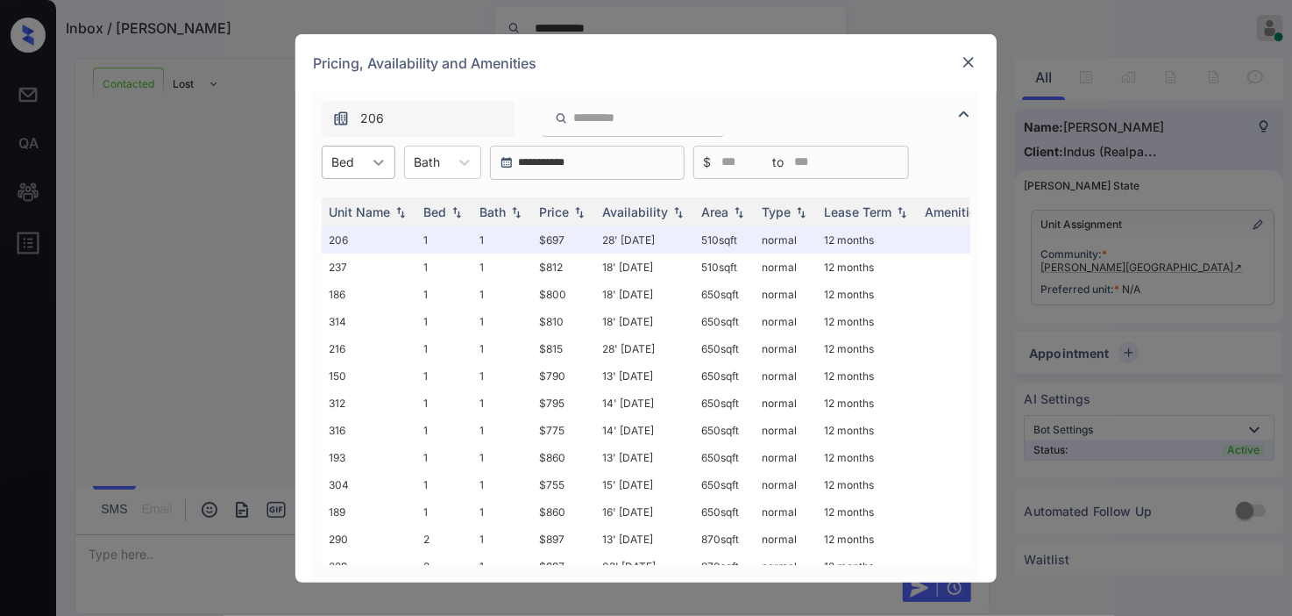
click at [367, 172] on div at bounding box center [379, 162] width 32 height 32
click at [369, 204] on div "1" at bounding box center [359, 205] width 74 height 32
click at [571, 211] on img at bounding box center [580, 211] width 18 height 12
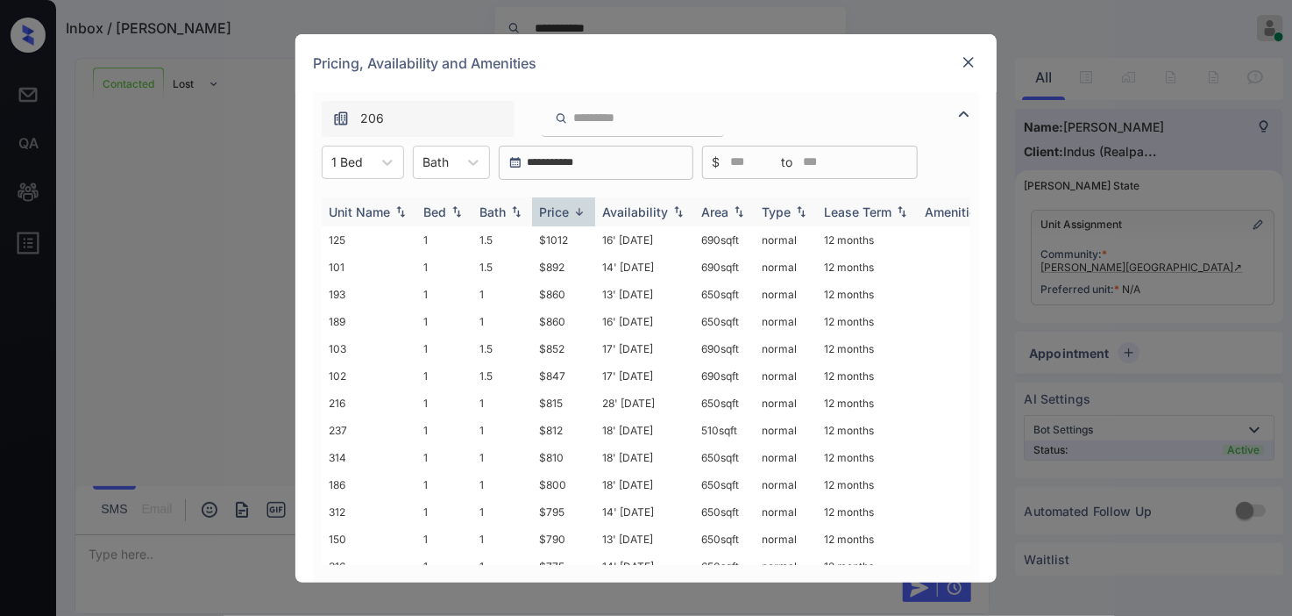
click at [571, 211] on img at bounding box center [580, 211] width 18 height 13
click at [555, 244] on td "$697" at bounding box center [563, 239] width 63 height 27
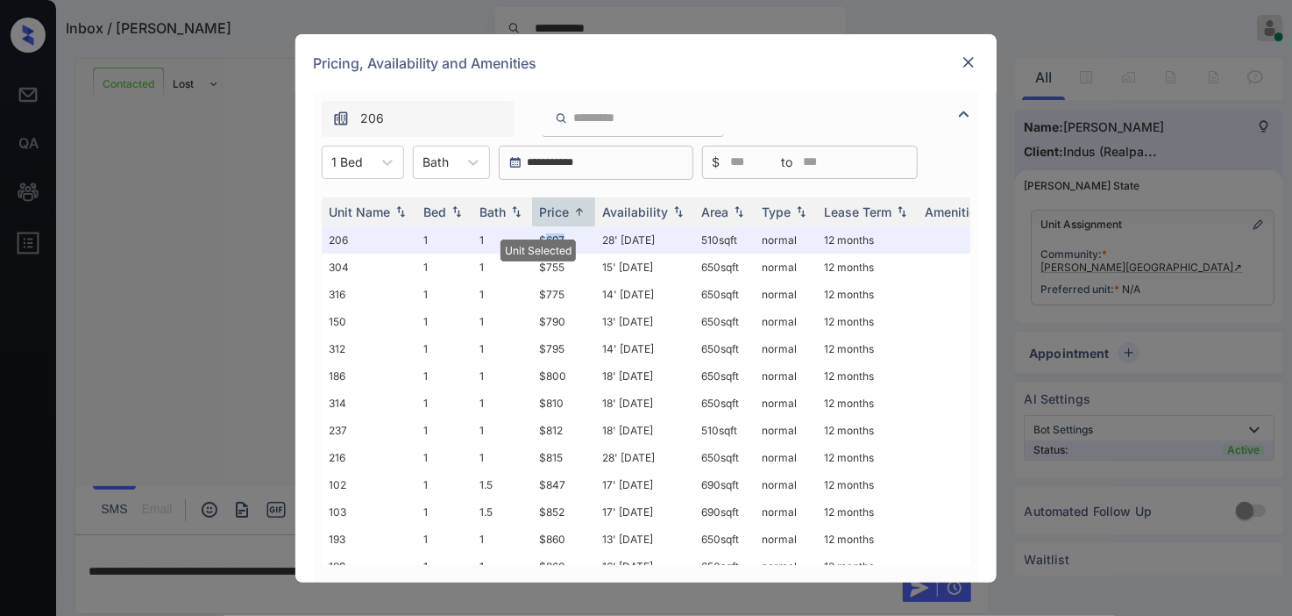
click at [973, 62] on img at bounding box center [969, 62] width 18 height 18
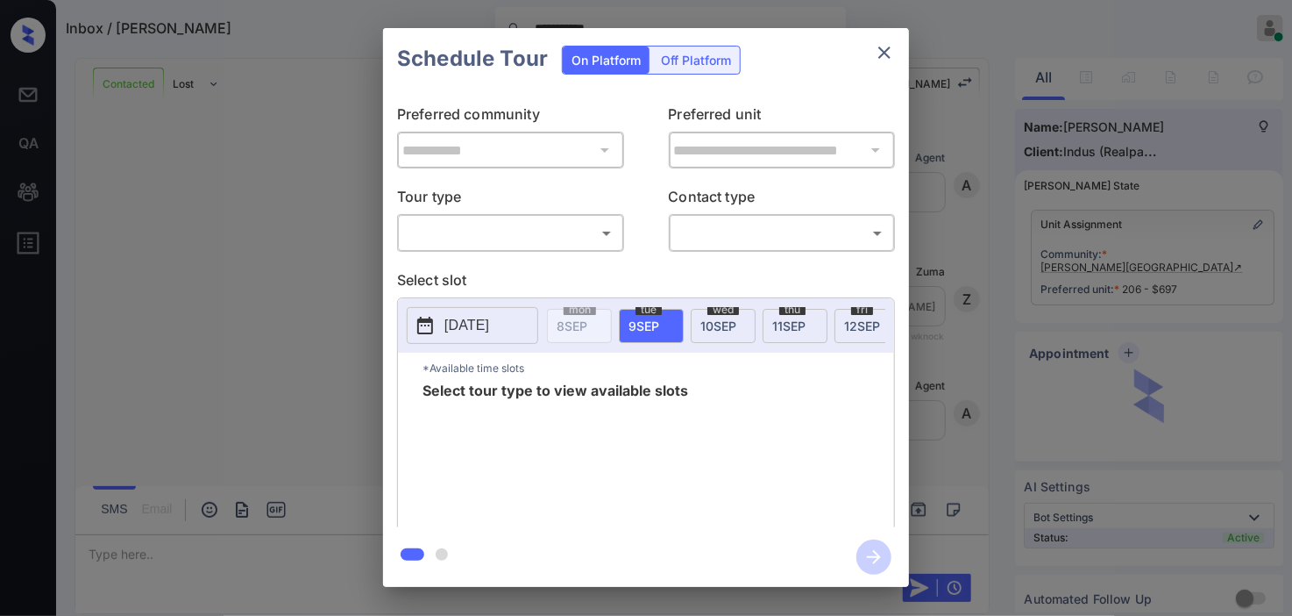
scroll to position [1771, 0]
click at [441, 211] on p "Tour type" at bounding box center [510, 200] width 227 height 28
click at [443, 238] on body "**********" at bounding box center [646, 308] width 1292 height 616
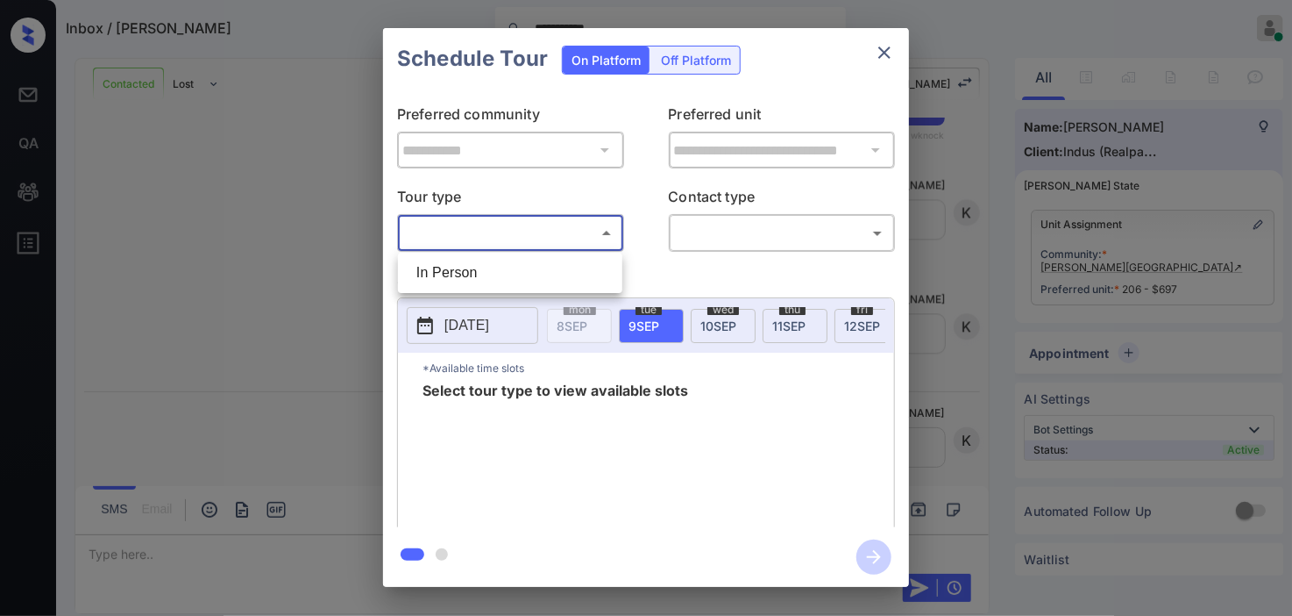
click at [456, 267] on li "In Person" at bounding box center [510, 273] width 216 height 32
type input "********"
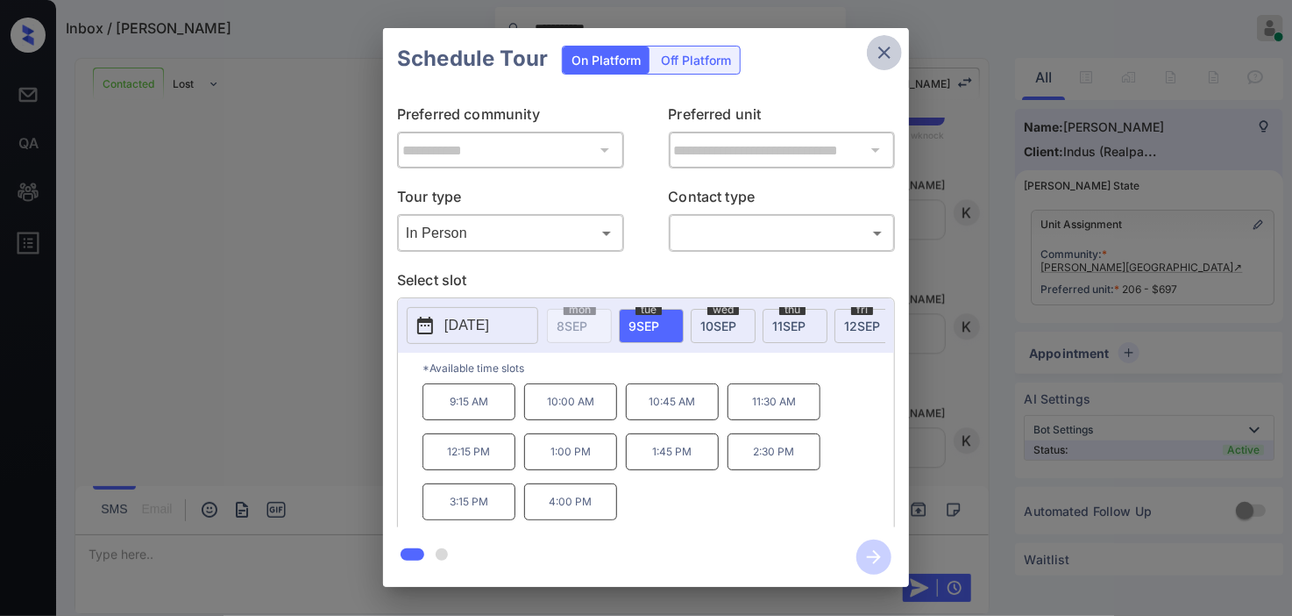
click at [886, 51] on icon "close" at bounding box center [885, 52] width 12 height 12
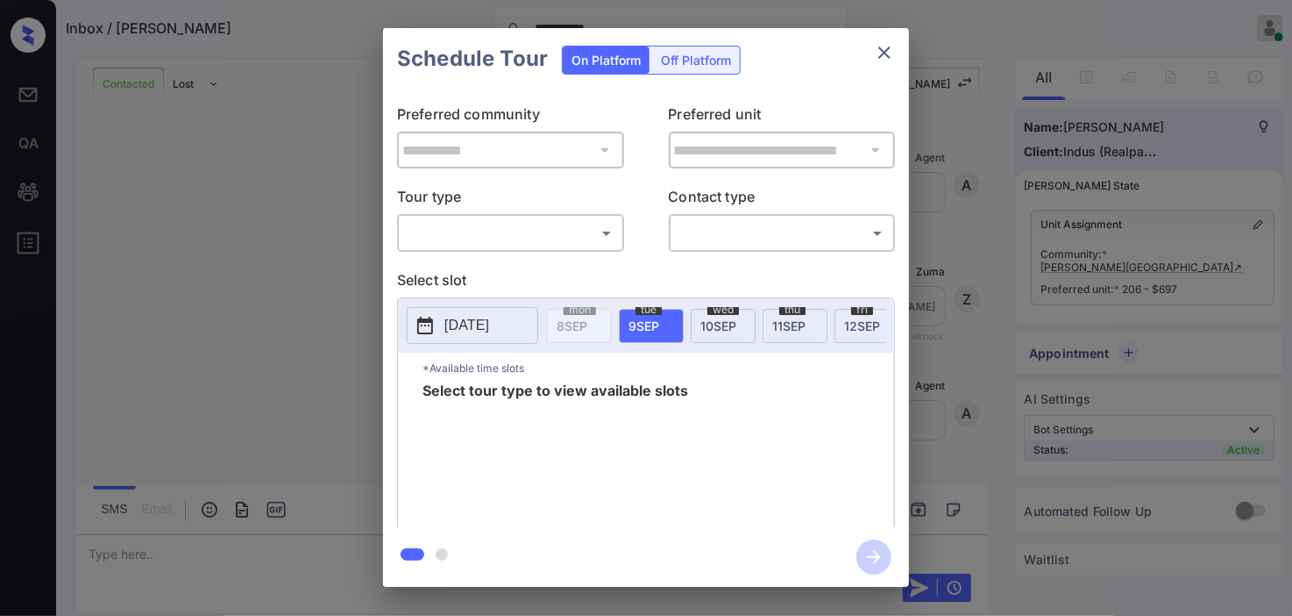
scroll to position [1771, 0]
click at [520, 231] on body "**********" at bounding box center [646, 308] width 1292 height 616
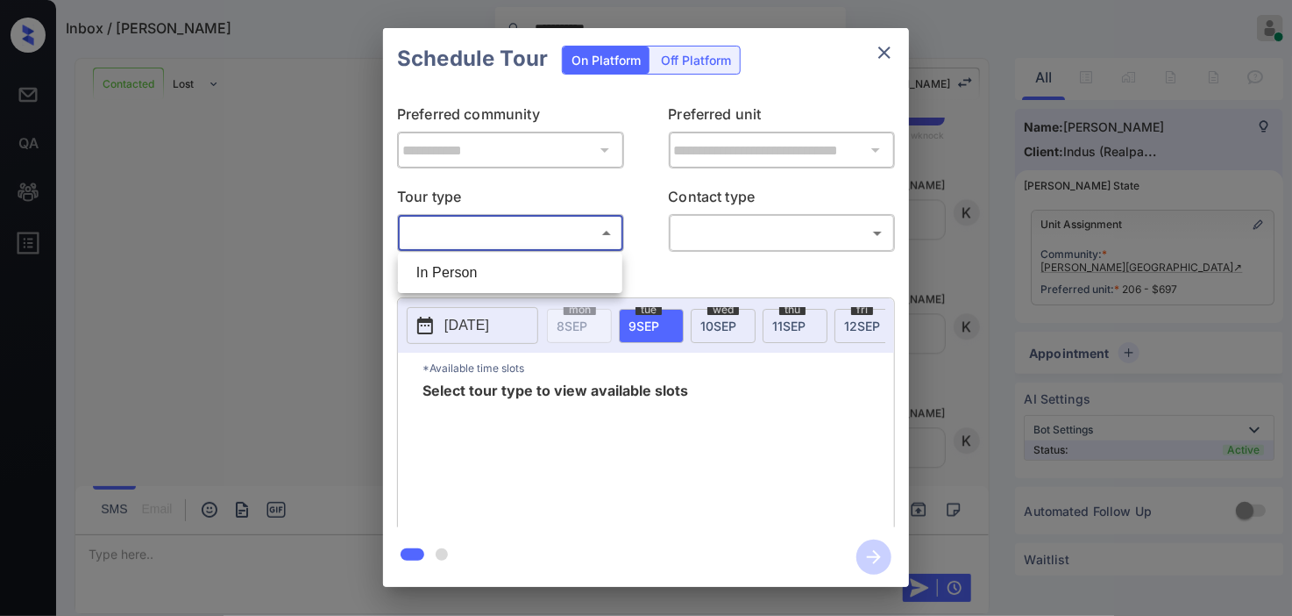
click at [518, 265] on li "In Person" at bounding box center [510, 273] width 216 height 32
type input "********"
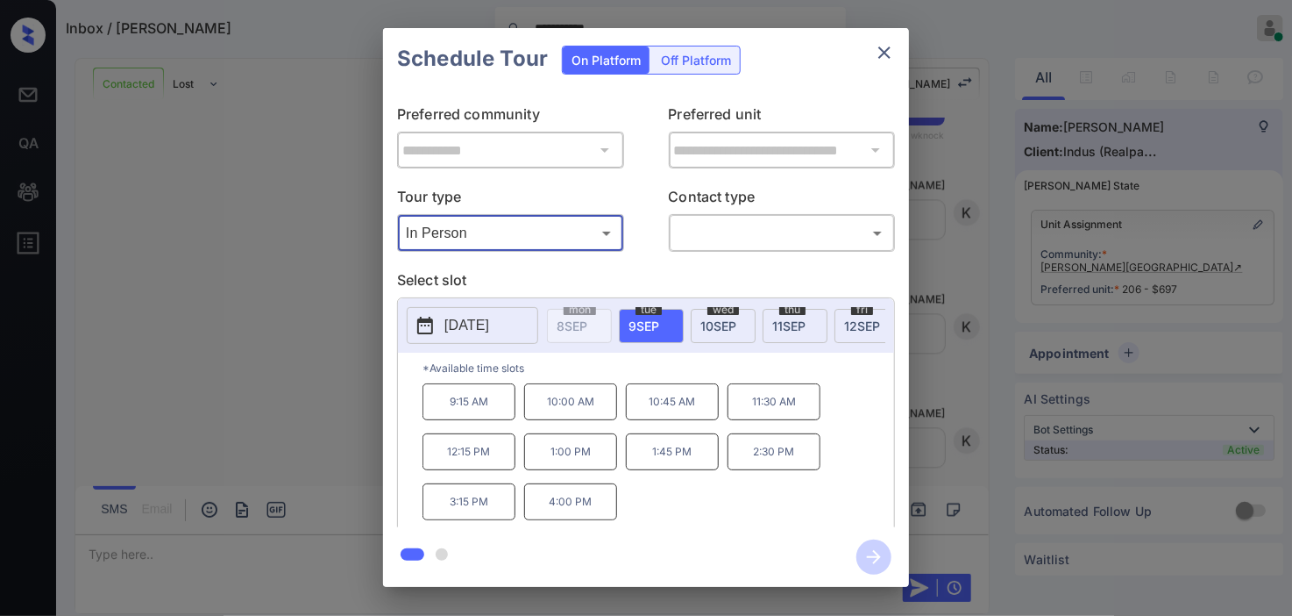
click at [954, 405] on div "**********" at bounding box center [646, 307] width 1292 height 615
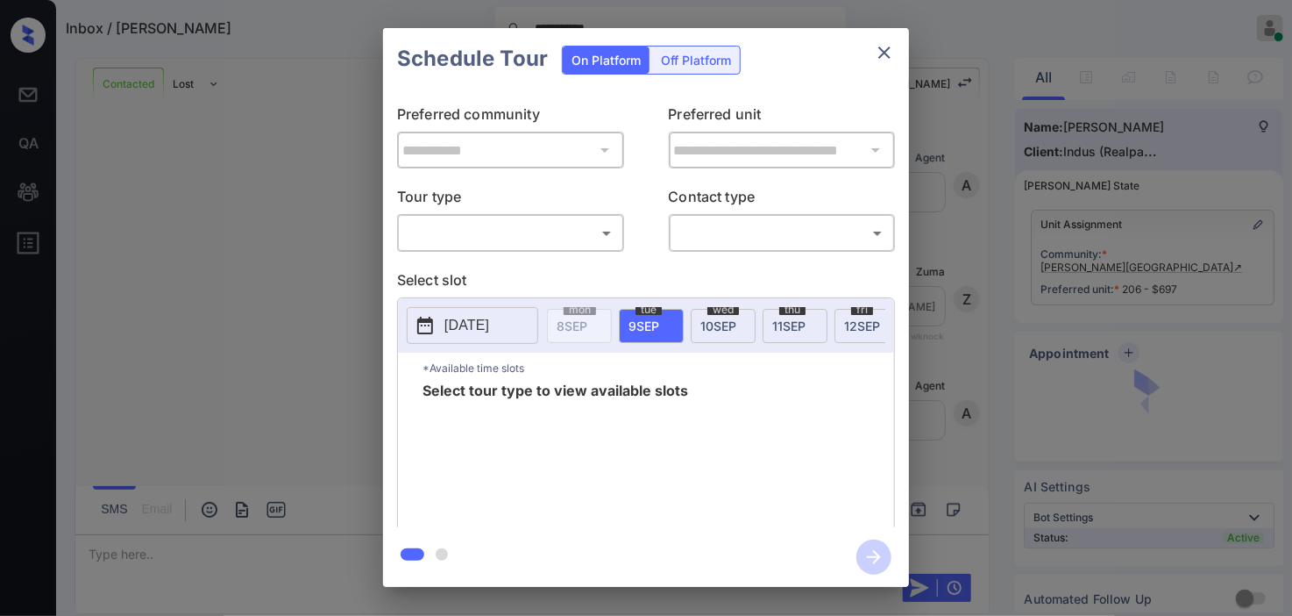
scroll to position [1886, 0]
click at [509, 253] on div "**********" at bounding box center [646, 308] width 526 height 438
click at [507, 238] on body "**********" at bounding box center [646, 308] width 1292 height 616
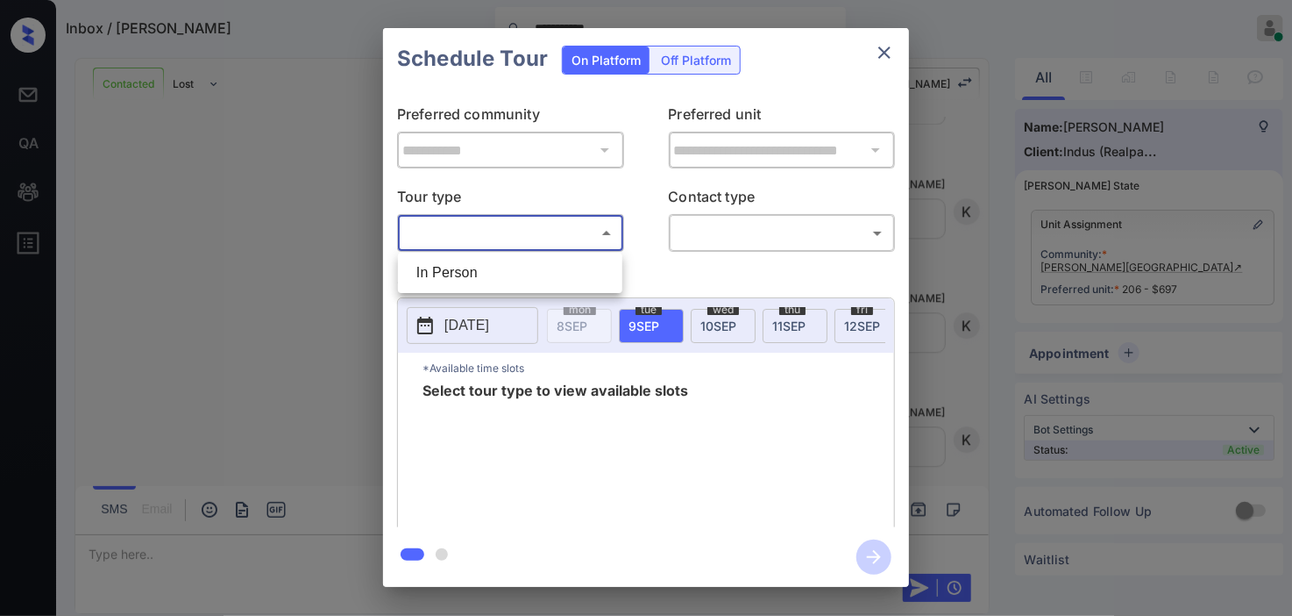
click at [501, 277] on li "In Person" at bounding box center [510, 273] width 216 height 32
type input "********"
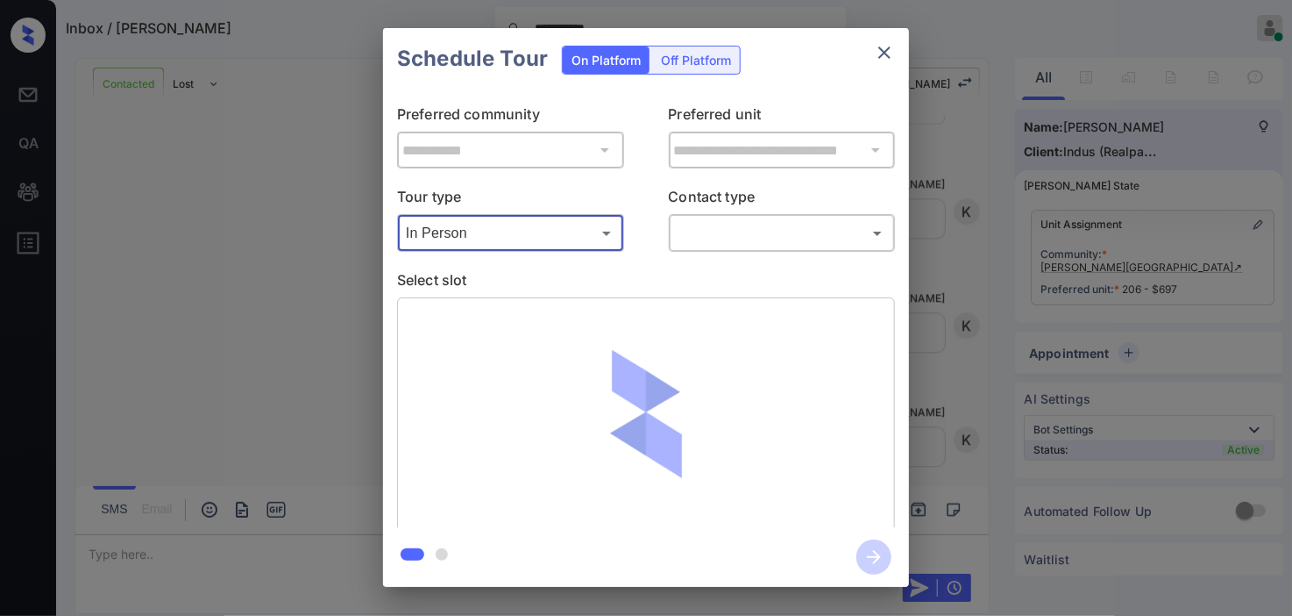
click at [711, 229] on body "**********" at bounding box center [646, 308] width 1292 height 616
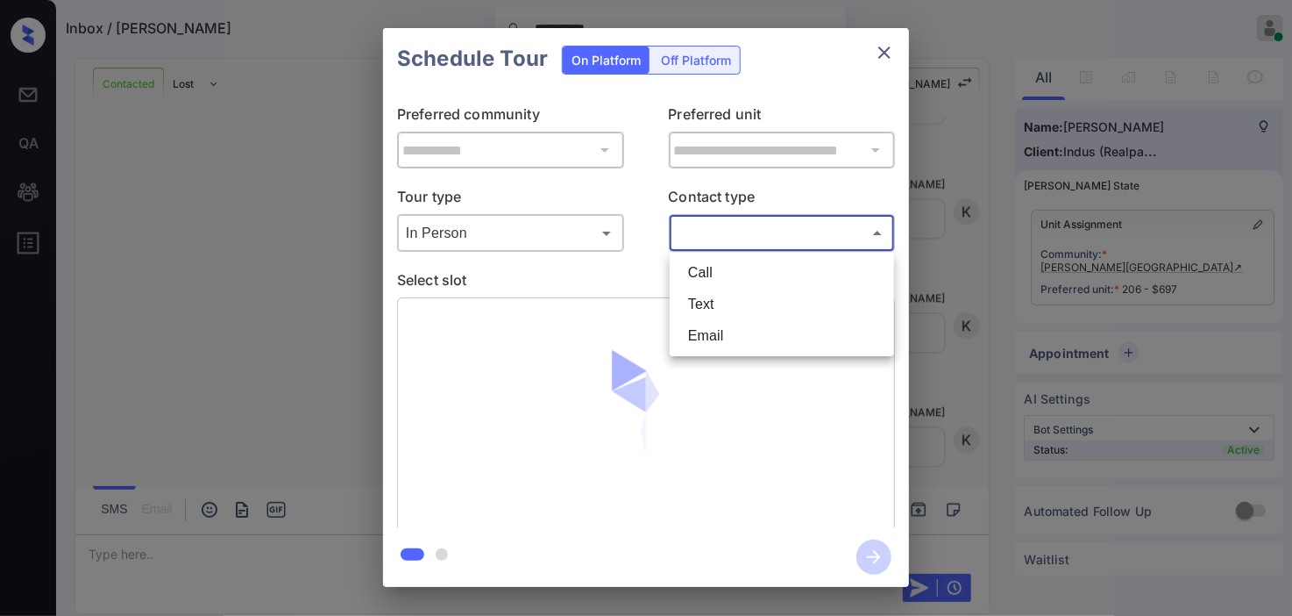
click at [713, 310] on li "Text" at bounding box center [782, 304] width 216 height 32
type input "****"
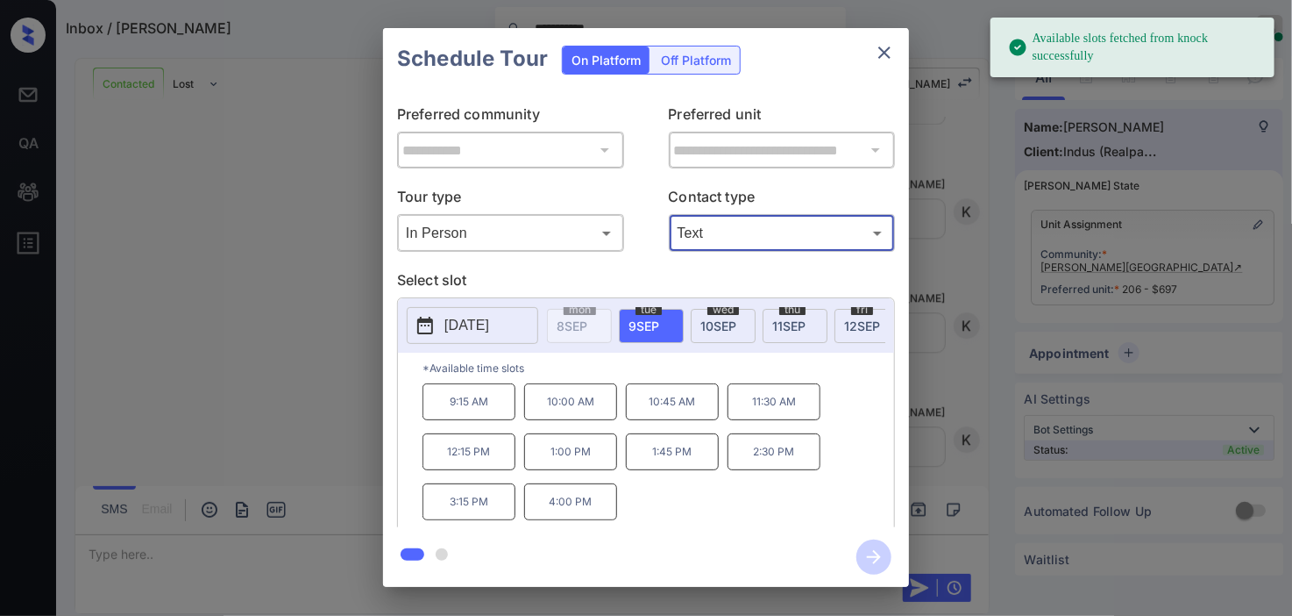
click at [761, 420] on p "11:30 AM" at bounding box center [774, 401] width 93 height 37
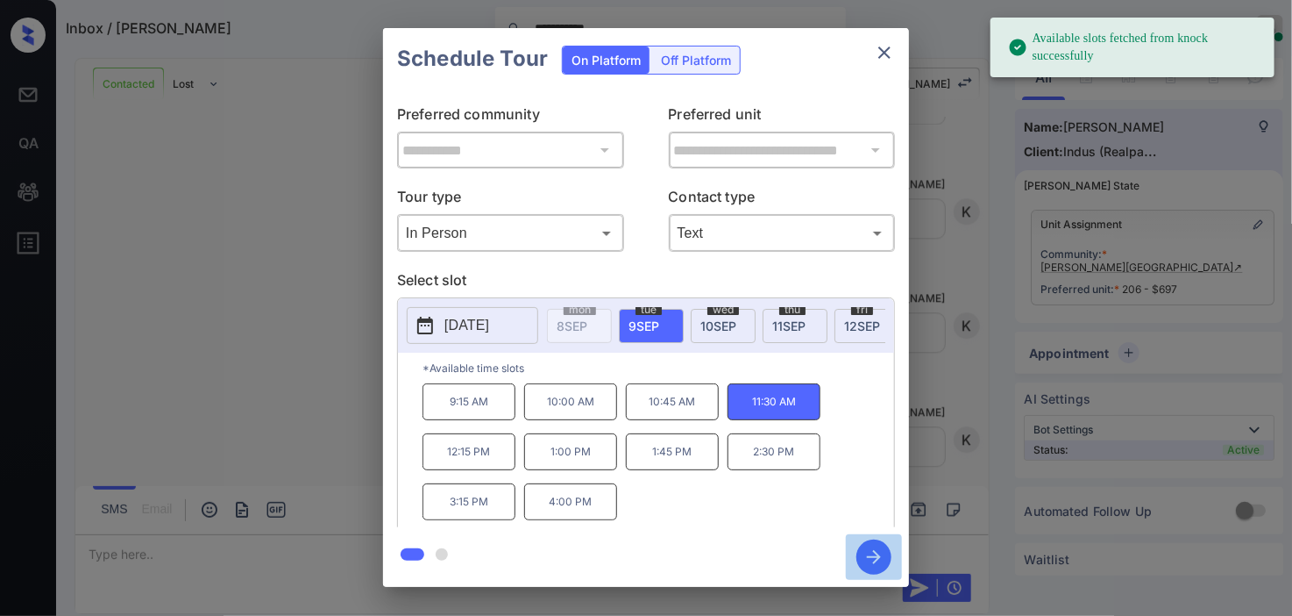
click at [879, 565] on icon "button" at bounding box center [874, 556] width 35 height 35
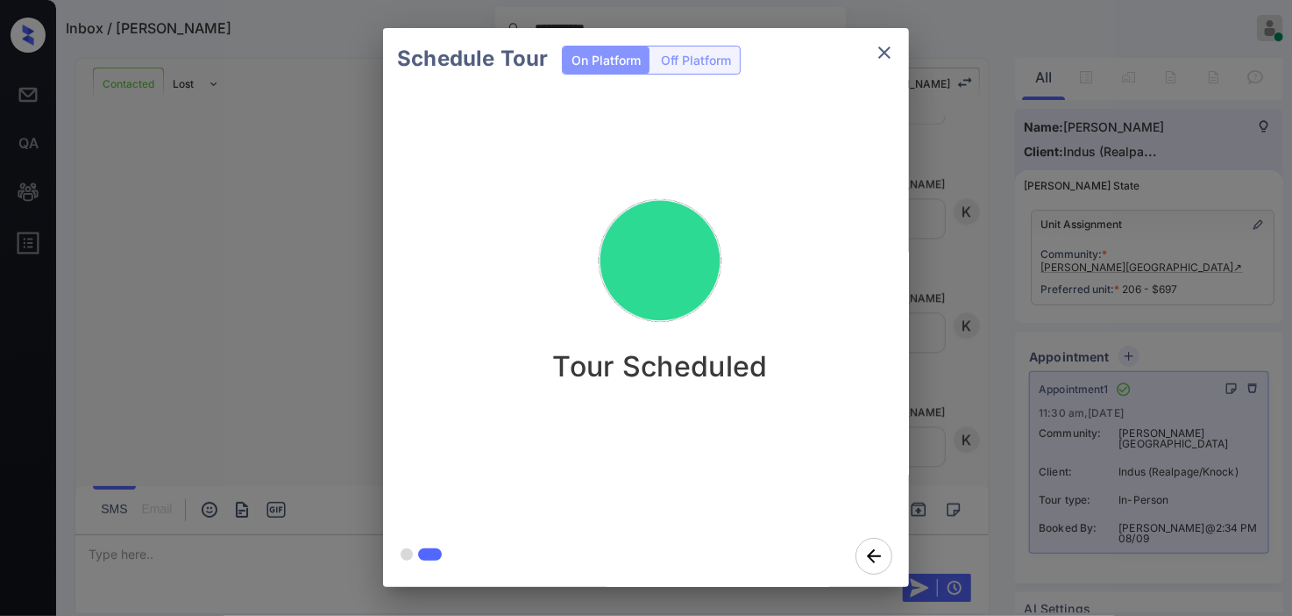
click at [256, 260] on div "Schedule Tour On Platform Off Platform Tour Scheduled" at bounding box center [646, 307] width 1292 height 615
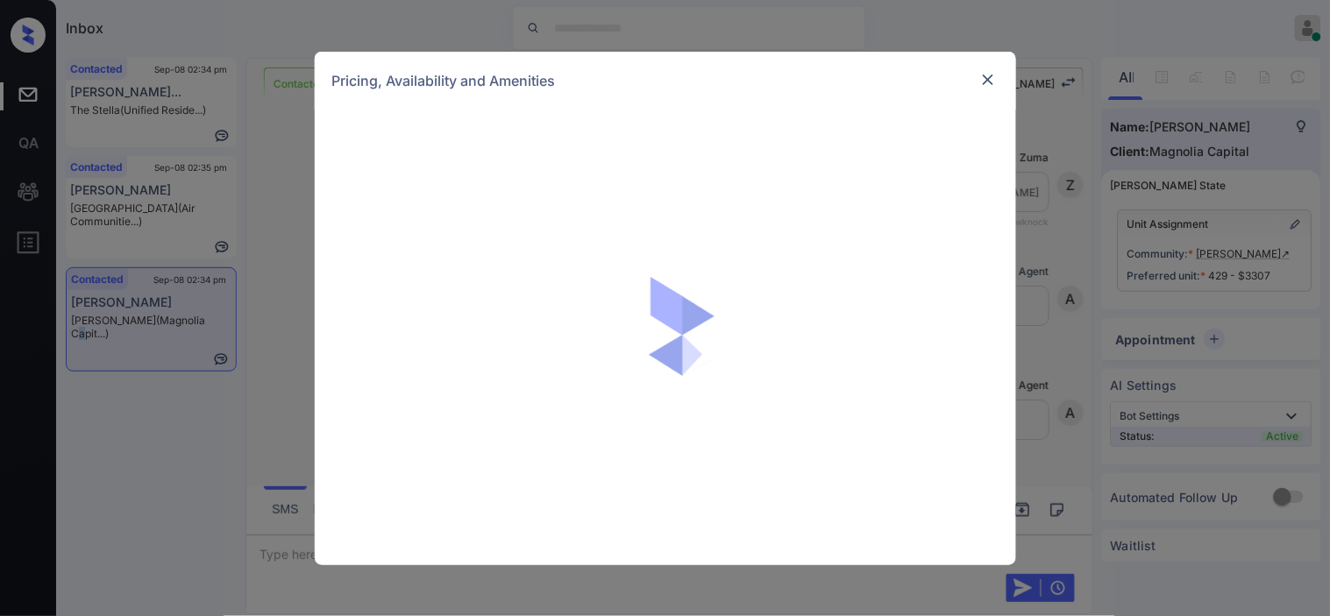
scroll to position [1054, 0]
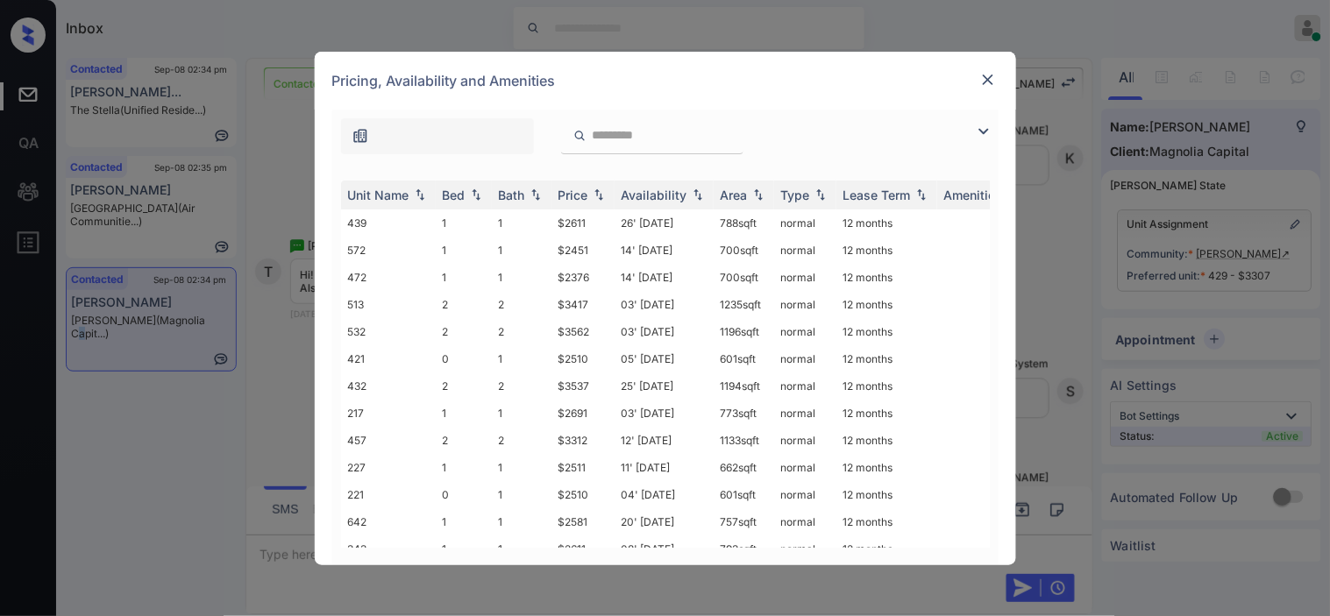
click at [986, 129] on img at bounding box center [983, 131] width 21 height 21
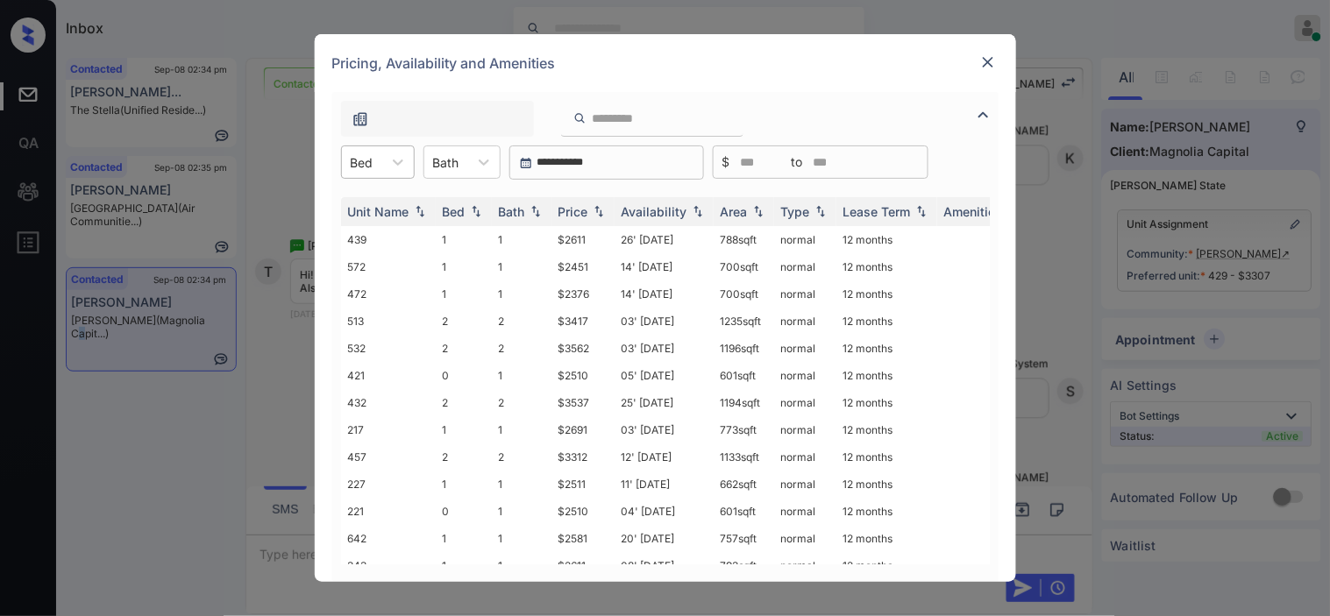
click at [348, 163] on div "Bed" at bounding box center [362, 162] width 40 height 25
click at [375, 260] on div "2" at bounding box center [378, 269] width 74 height 32
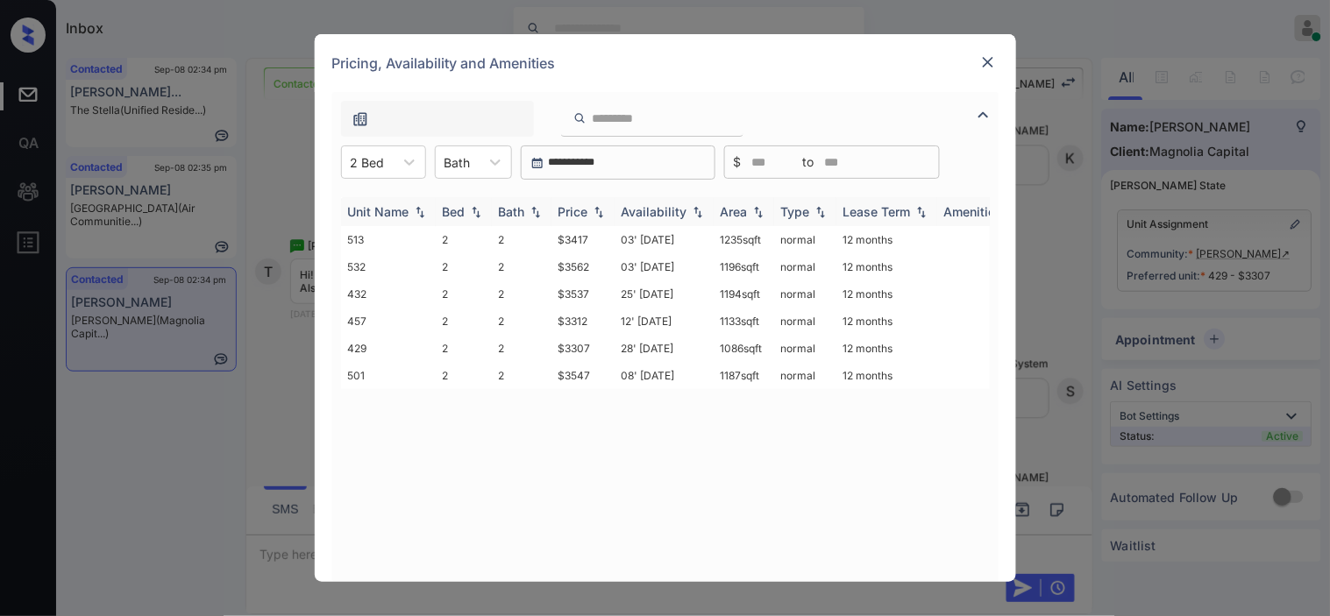
click at [597, 207] on img at bounding box center [599, 212] width 18 height 12
drag, startPoint x: 553, startPoint y: 319, endPoint x: 602, endPoint y: 318, distance: 49.1
click at [602, 318] on td "$3537" at bounding box center [583, 321] width 63 height 27
copy td "$3537"
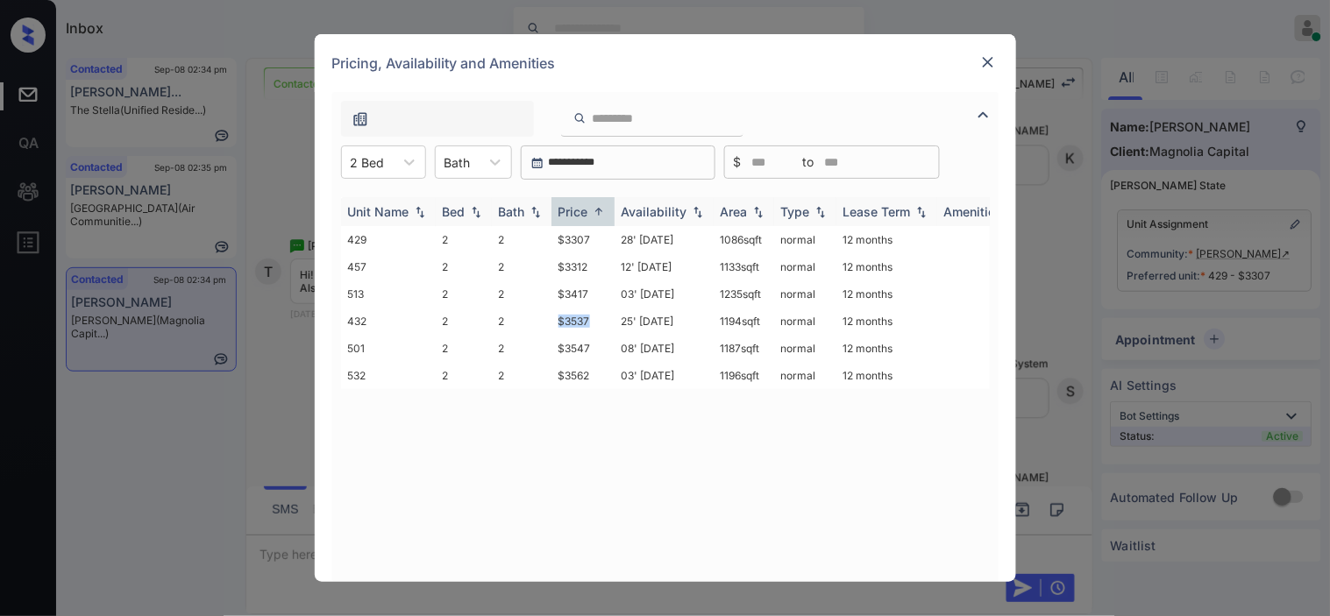
click at [591, 215] on img at bounding box center [599, 211] width 18 height 13
click at [592, 211] on img at bounding box center [599, 212] width 18 height 12
drag, startPoint x: 551, startPoint y: 232, endPoint x: 605, endPoint y: 232, distance: 54.4
click at [605, 232] on td "$3562" at bounding box center [583, 239] width 63 height 27
copy td "$3562"
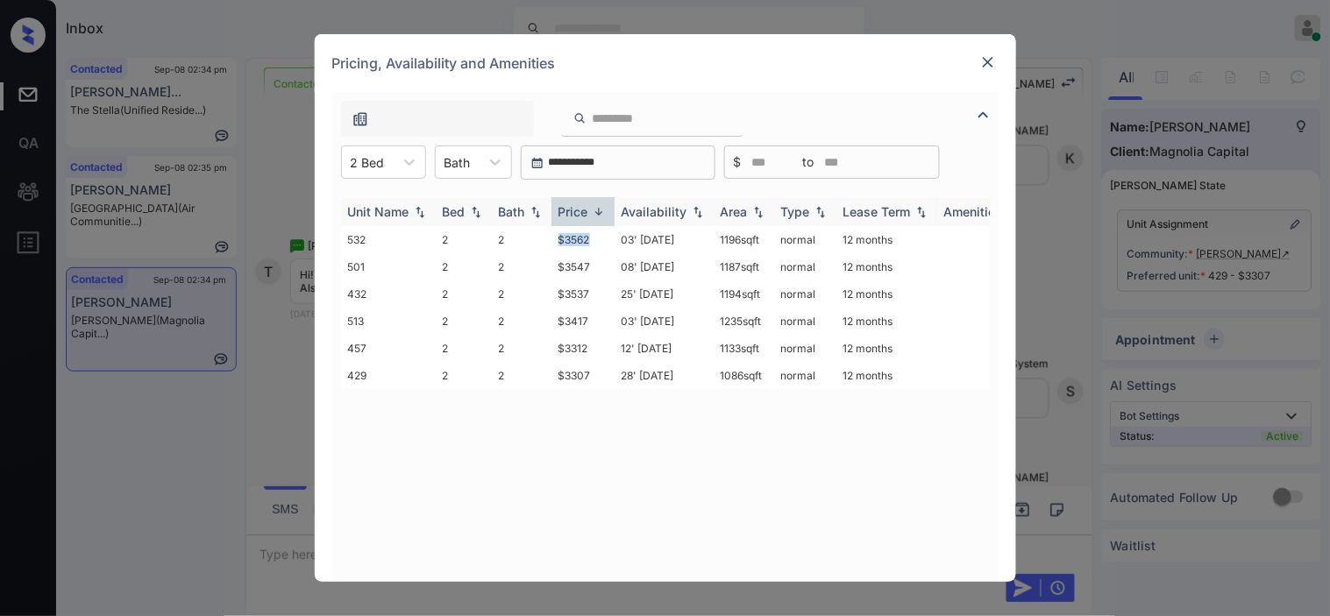
click at [598, 213] on img at bounding box center [599, 211] width 18 height 13
drag, startPoint x: 553, startPoint y: 291, endPoint x: 594, endPoint y: 290, distance: 40.3
click at [594, 290] on td "$3417" at bounding box center [583, 294] width 63 height 27
copy td "$3417"
click at [994, 65] on img at bounding box center [988, 62] width 18 height 18
